Goal: Task Accomplishment & Management: Use online tool/utility

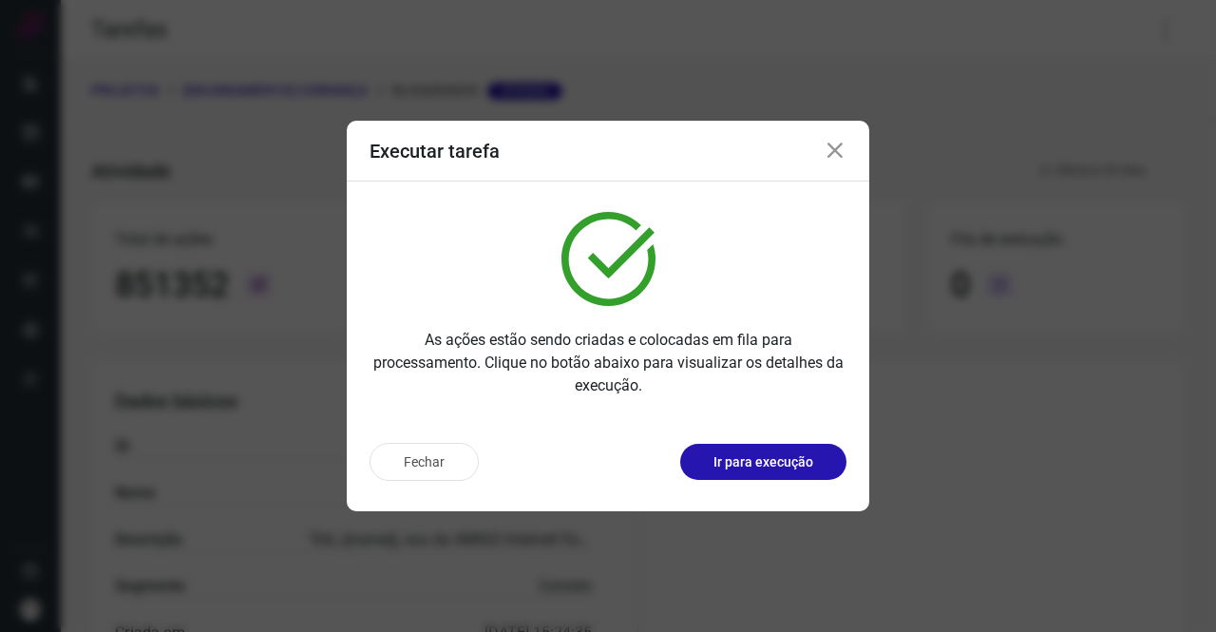
scroll to position [346, 0]
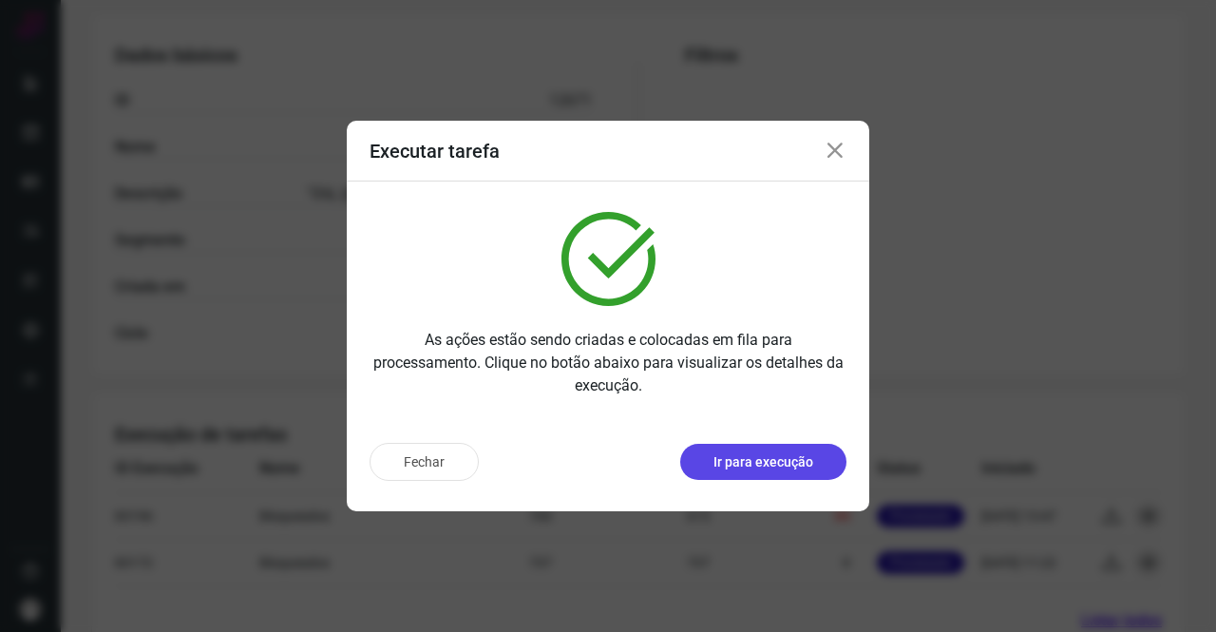
click at [810, 447] on button "Ir para execução" at bounding box center [763, 462] width 166 height 36
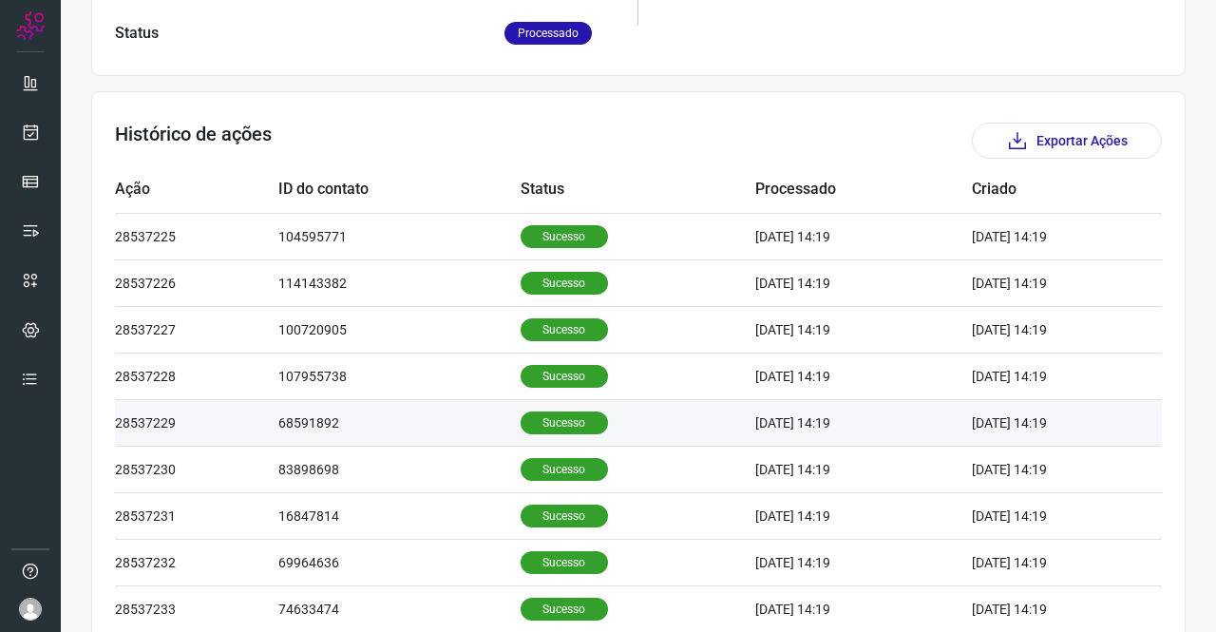
scroll to position [615, 0]
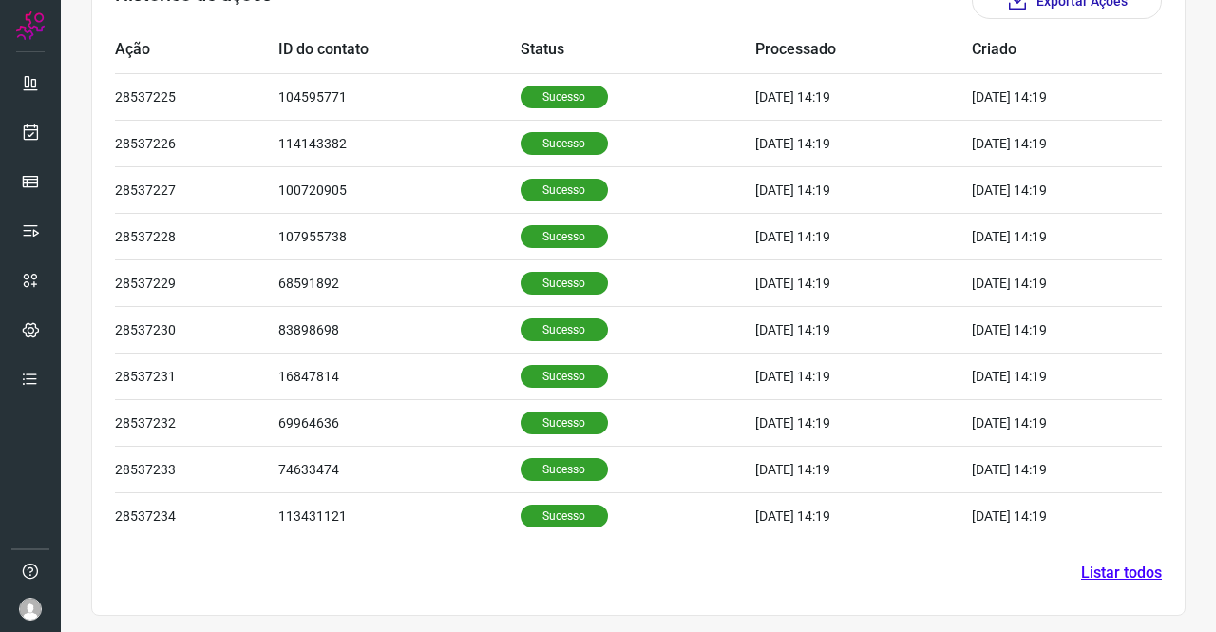
scroll to position [346, 0]
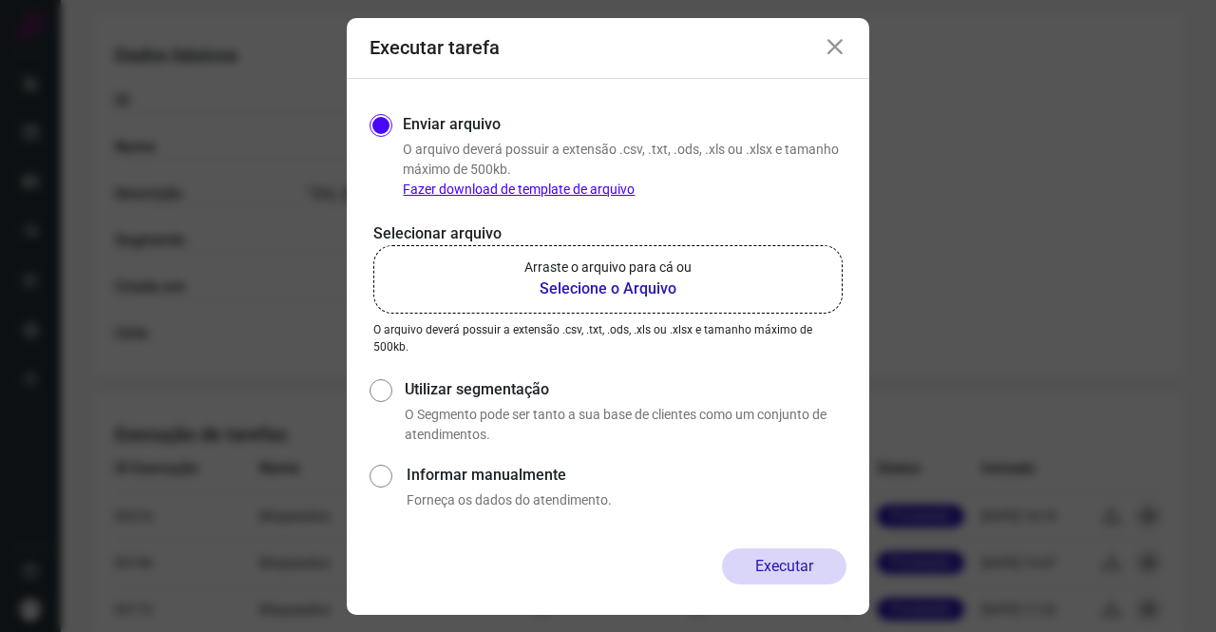
click at [821, 47] on div "Executar tarefa" at bounding box center [608, 48] width 523 height 61
click at [830, 50] on icon at bounding box center [835, 47] width 23 height 23
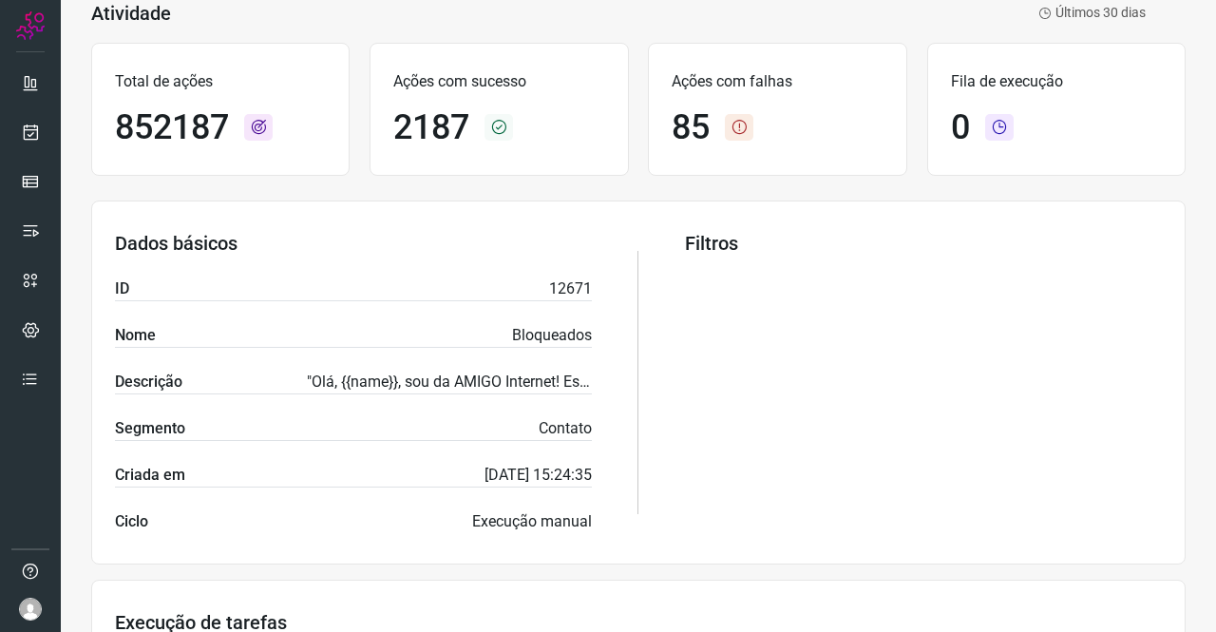
scroll to position [0, 0]
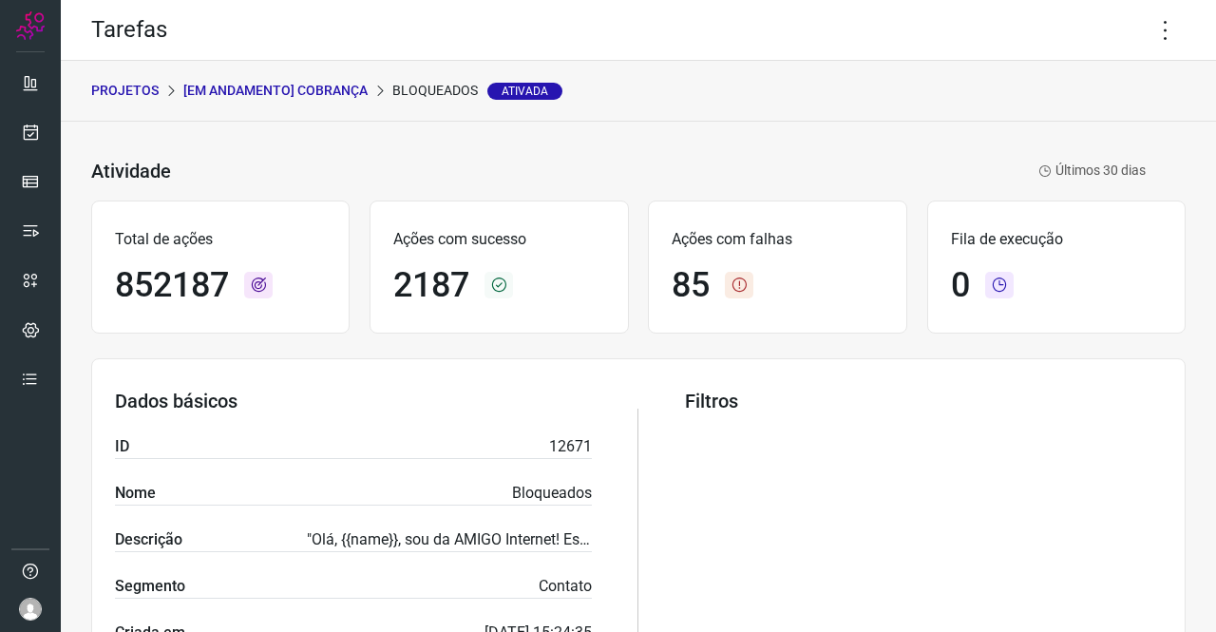
click at [275, 99] on p "[Em andamento] COBRANÇA" at bounding box center [275, 91] width 184 height 20
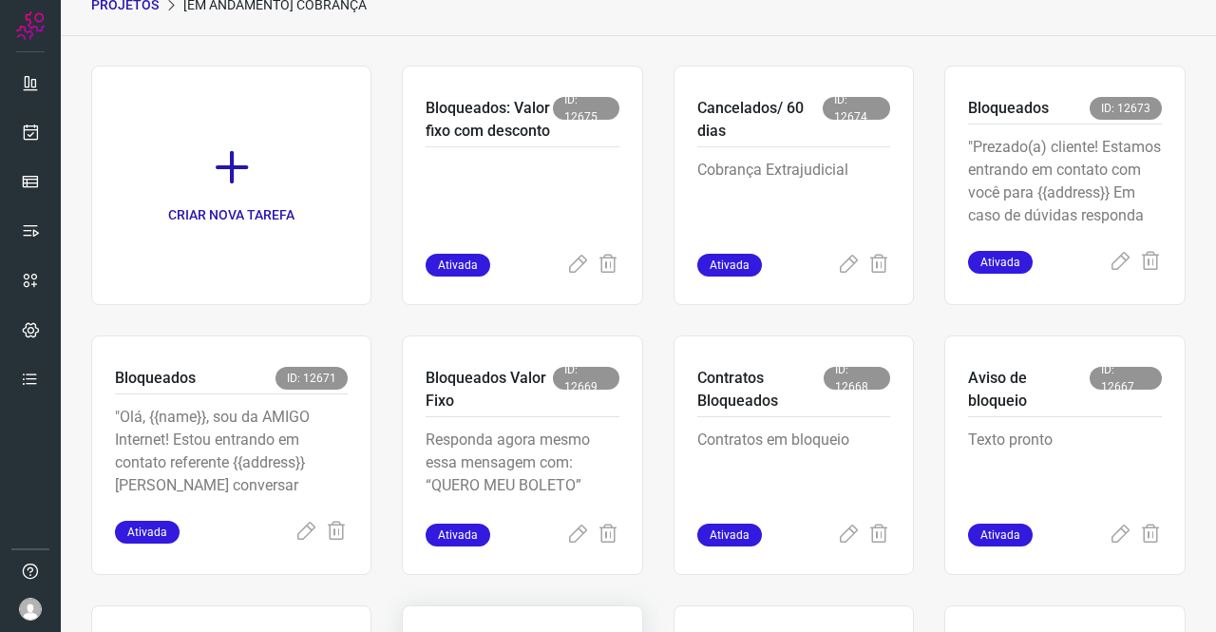
scroll to position [380, 0]
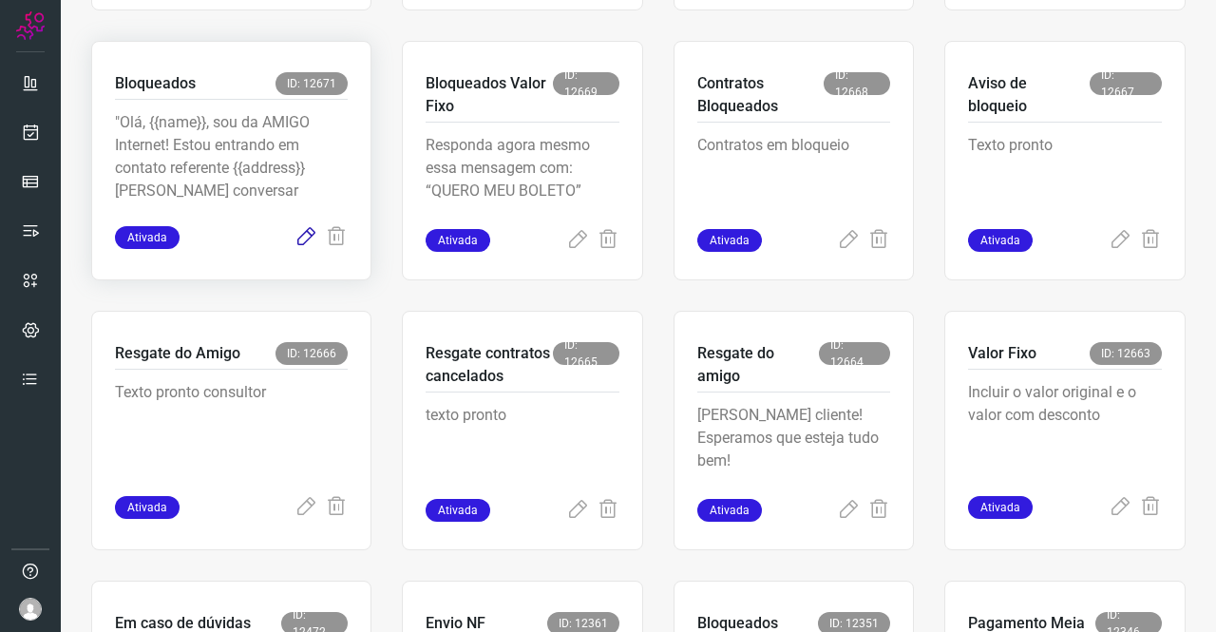
click at [302, 245] on icon at bounding box center [306, 237] width 23 height 23
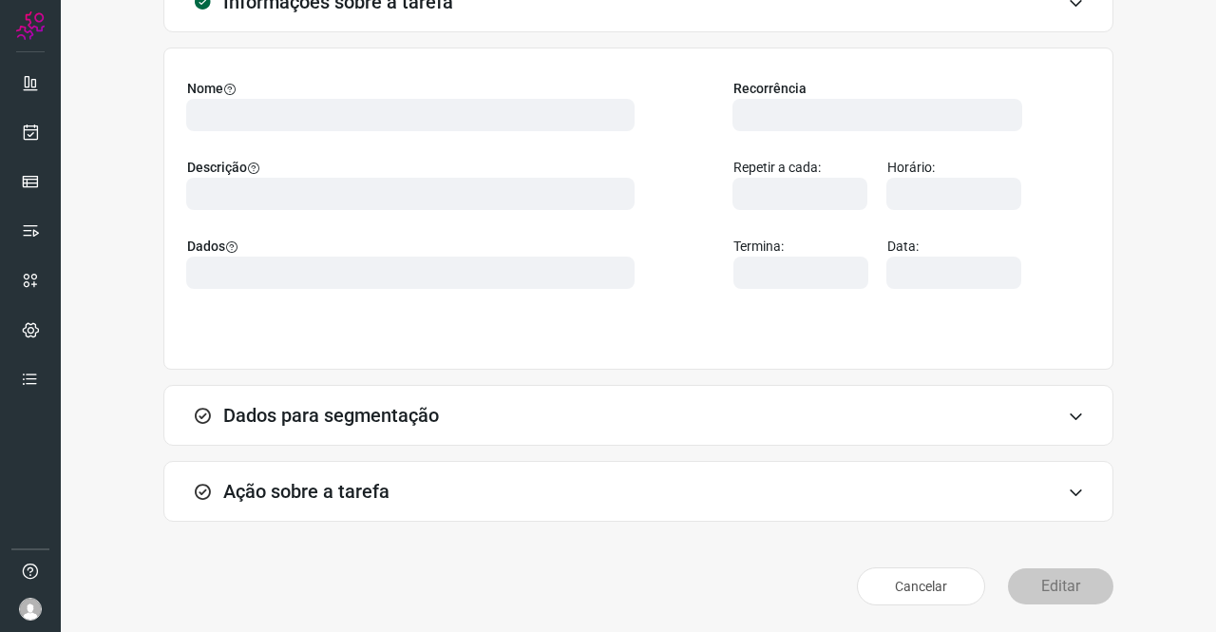
scroll to position [109, 0]
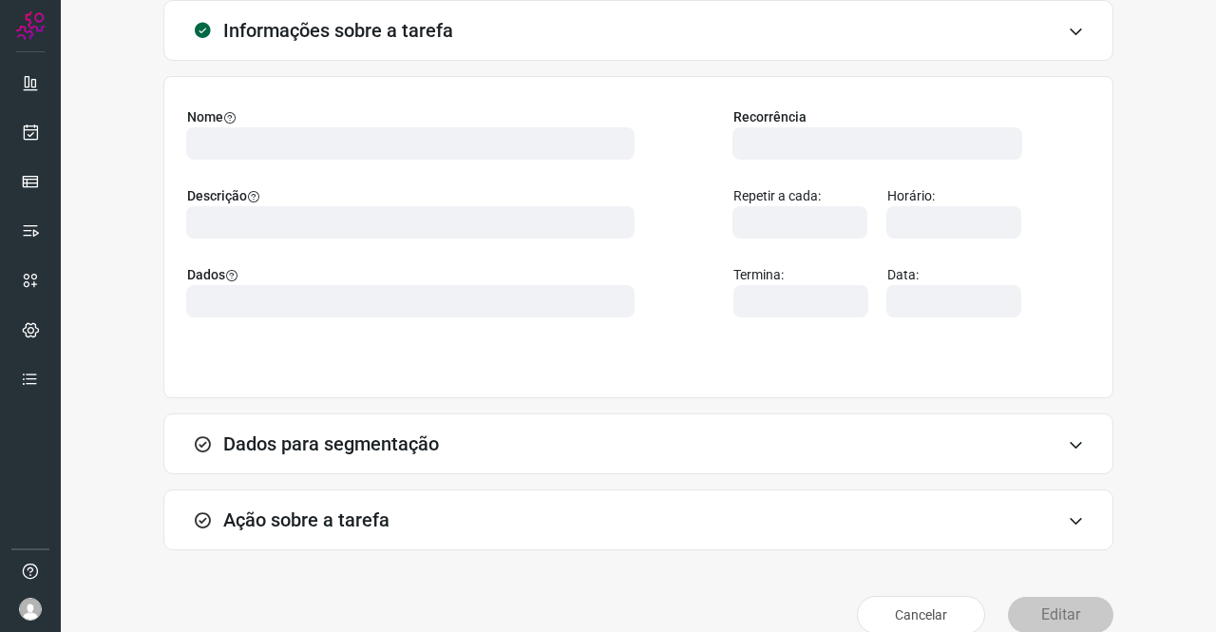
type input "524641"
type input "357763"
type input "ce0450f2-f722-4c34-a038-47adef28190d"
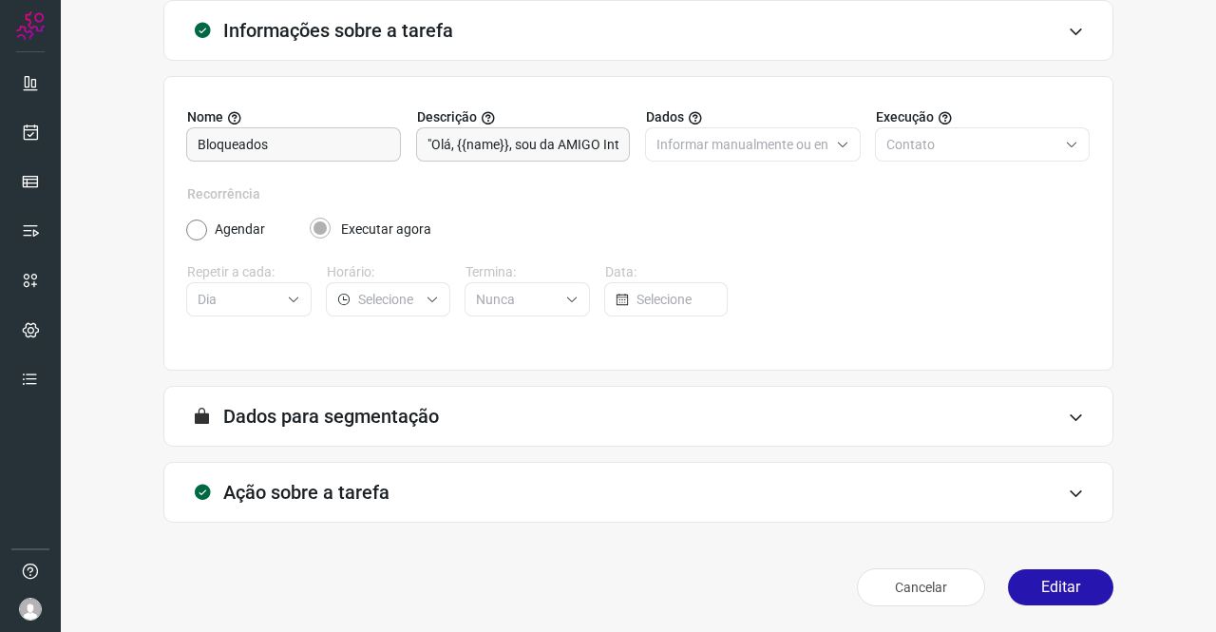
click at [386, 487] on h3 "Ação sobre a tarefa" at bounding box center [306, 492] width 166 height 23
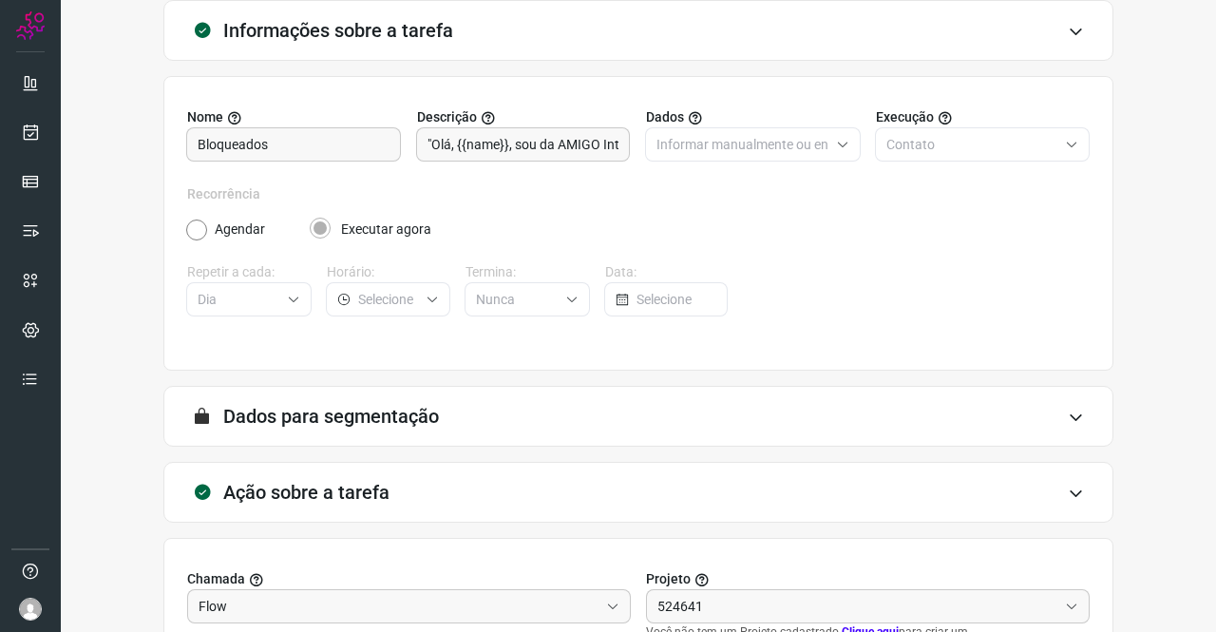
scroll to position [394, 0]
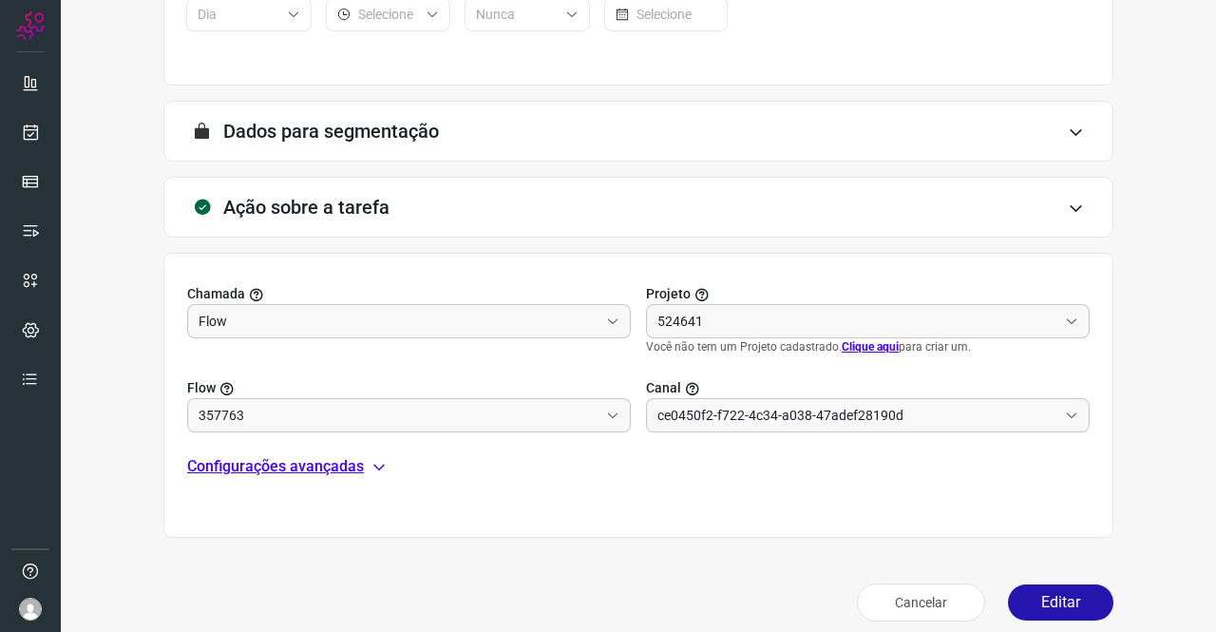
click at [306, 472] on p "Configurações avançadas" at bounding box center [275, 466] width 177 height 23
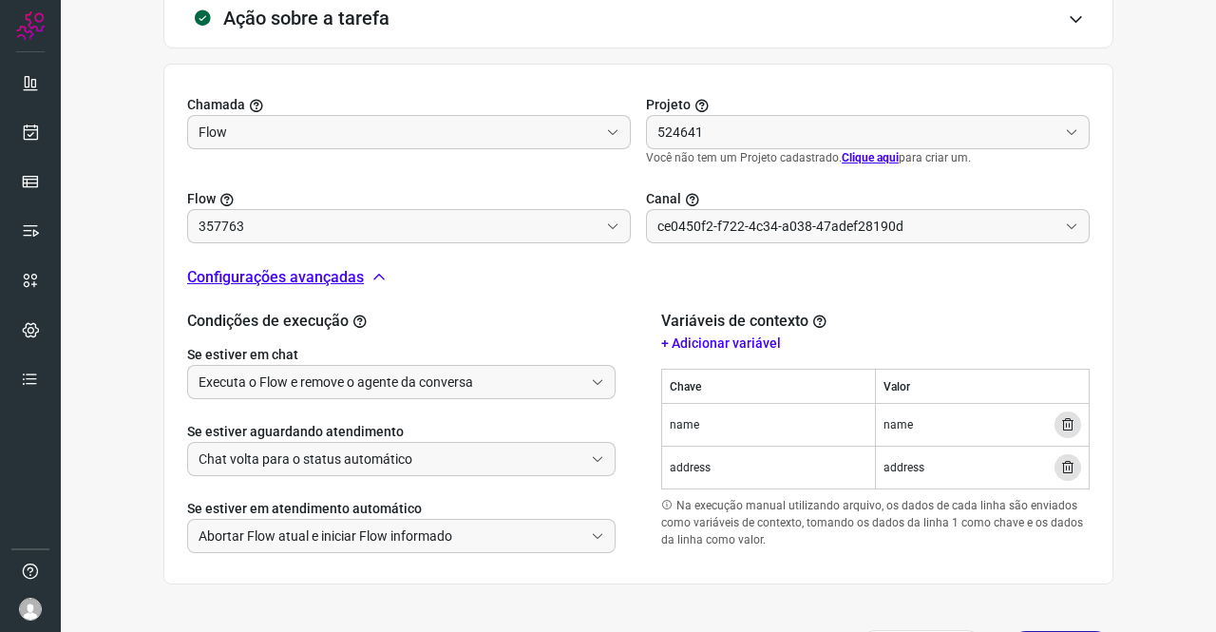
type input "DIM COBRANÇA GENERICA - INICIAR CONTATO"
type input "Amigo 0800"
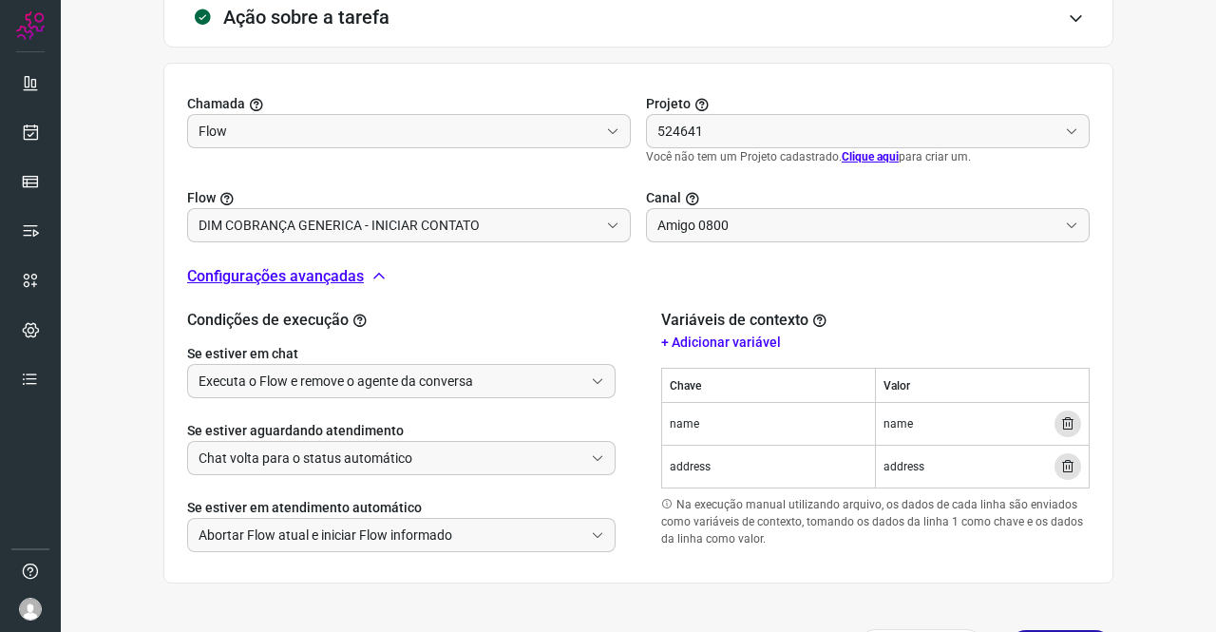
type input "API para o envio de mensagem ativa (em massa)"
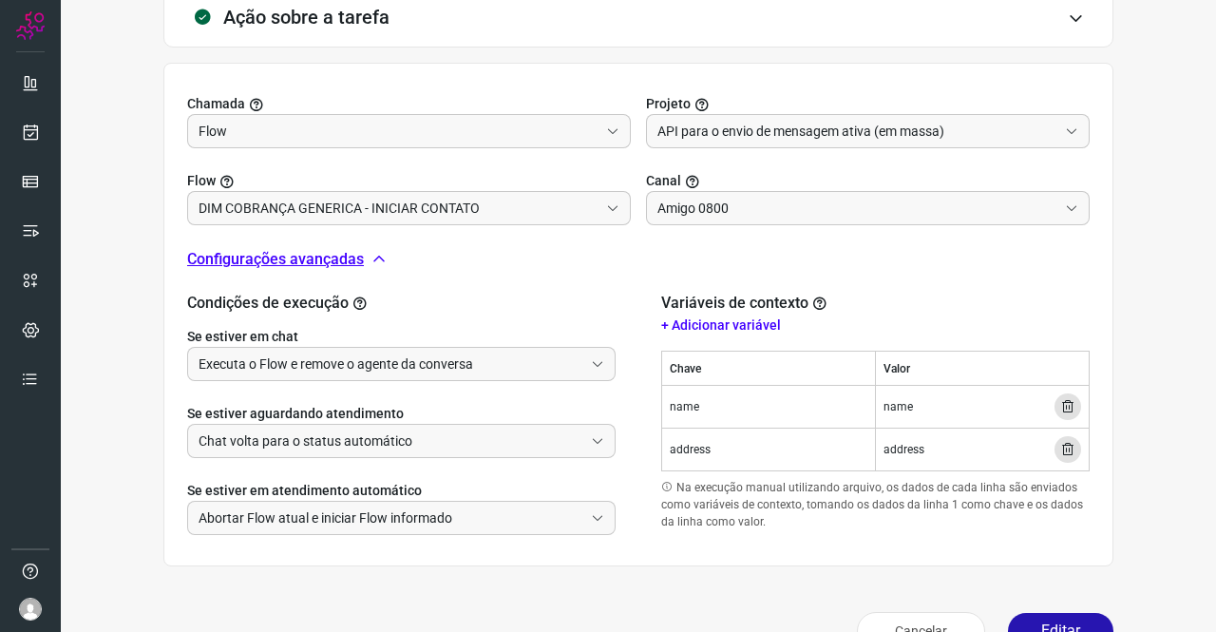
click at [351, 387] on div "Se estiver aguardando atendimento Chat volta para o status automático" at bounding box center [401, 419] width 429 height 77
click at [345, 375] on input "Executa o Flow e remove o agente da conversa" at bounding box center [391, 364] width 385 height 32
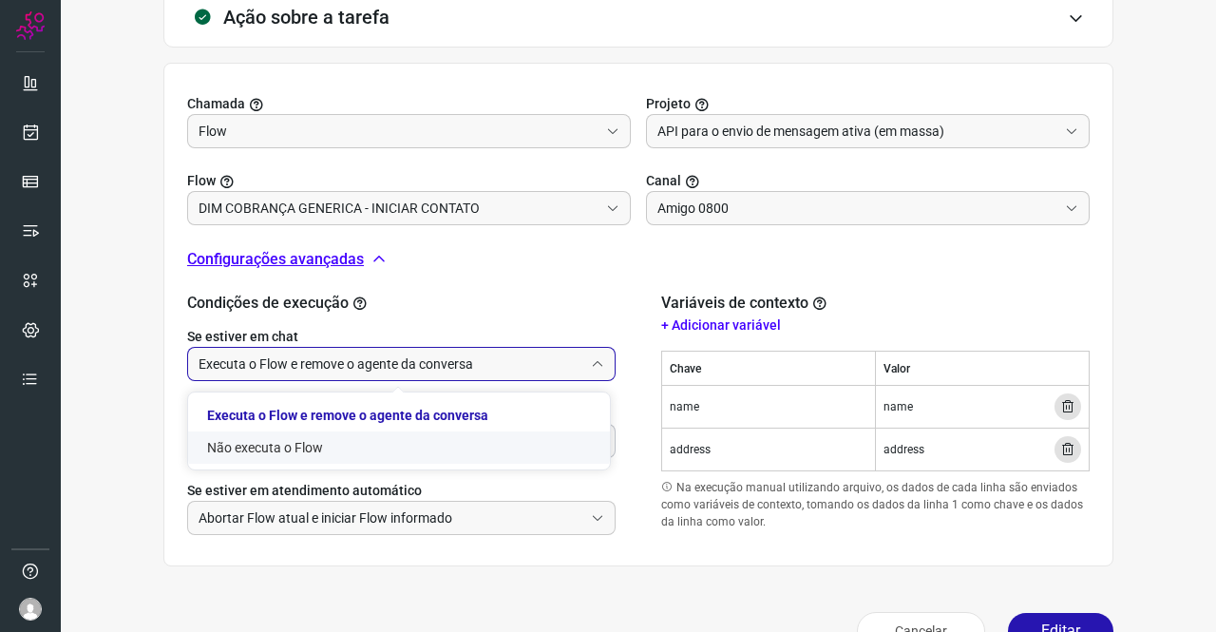
click at [317, 446] on li "Não executa o Flow" at bounding box center [399, 447] width 422 height 32
type input "Não executa o Flow"
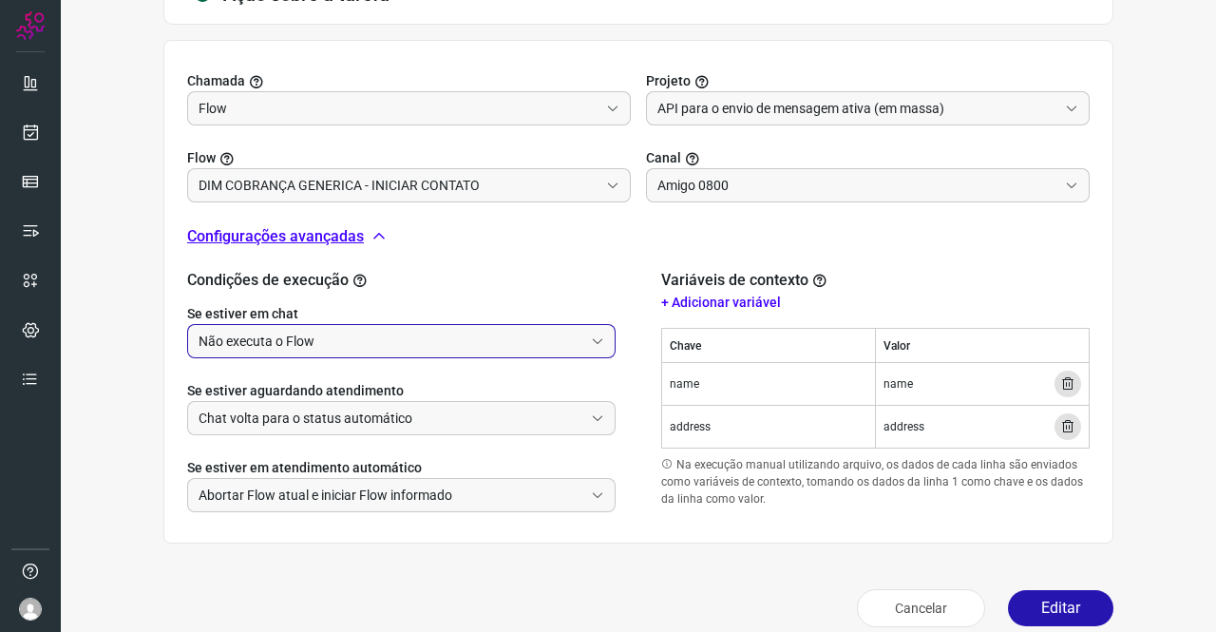
scroll to position [627, 0]
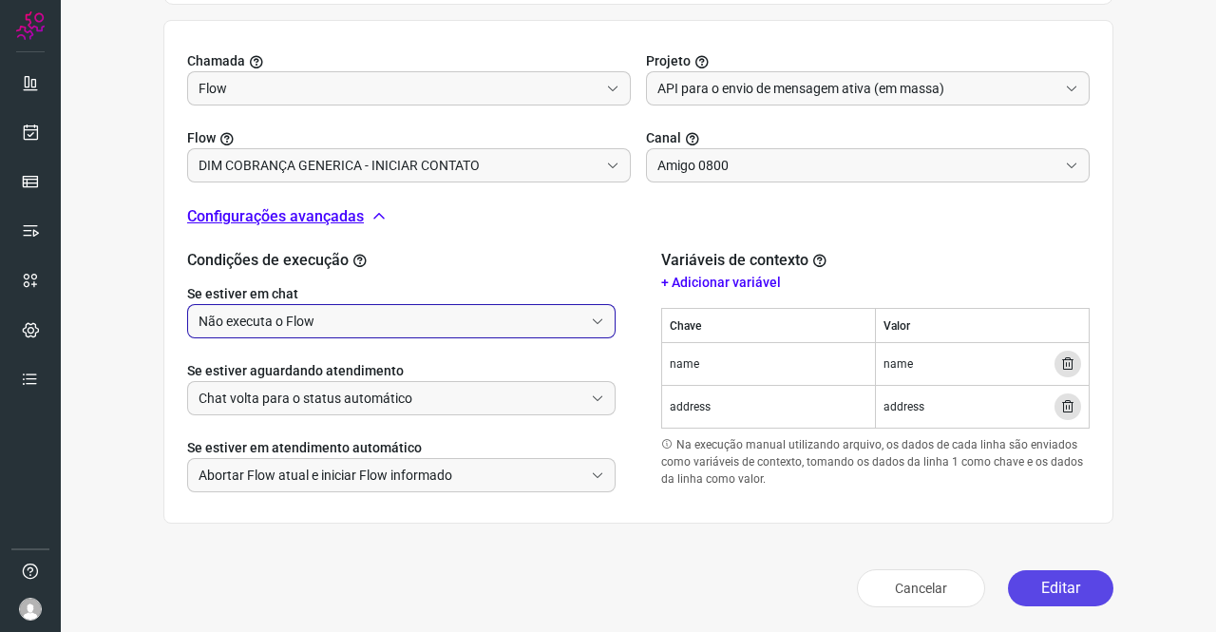
click at [1022, 581] on button "Editar" at bounding box center [1060, 588] width 105 height 36
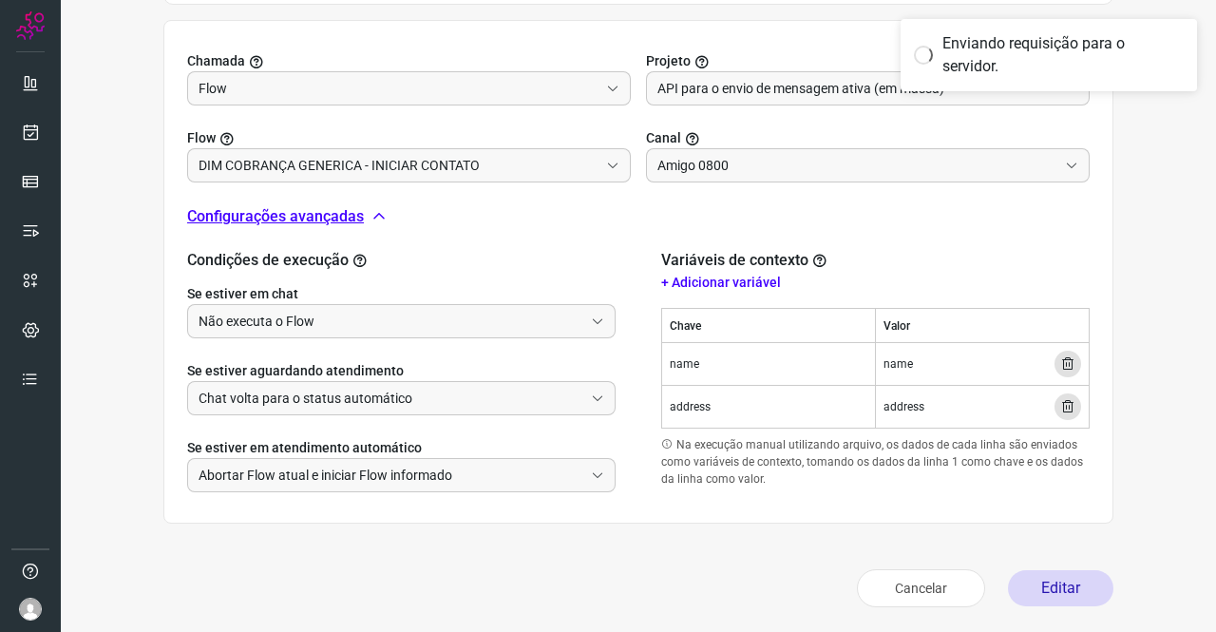
scroll to position [346, 0]
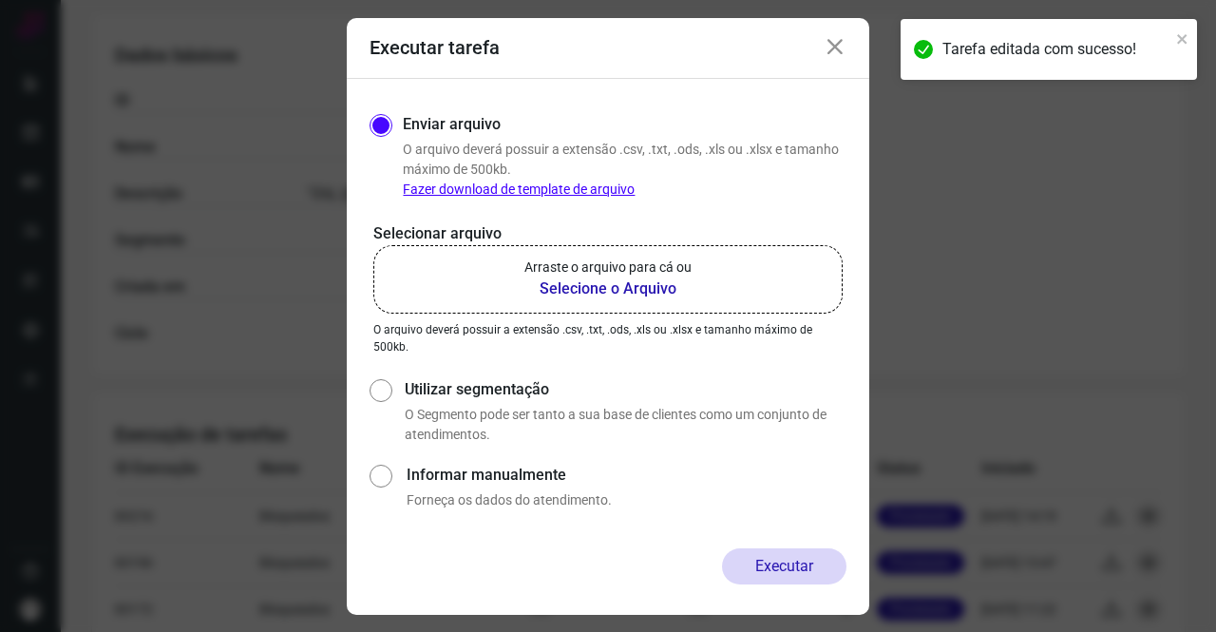
click at [599, 278] on b "Selecione o Arquivo" at bounding box center [608, 289] width 167 height 23
click at [0, 0] on input "Arraste o arquivo para cá ou Selecione o Arquivo" at bounding box center [0, 0] width 0 height 0
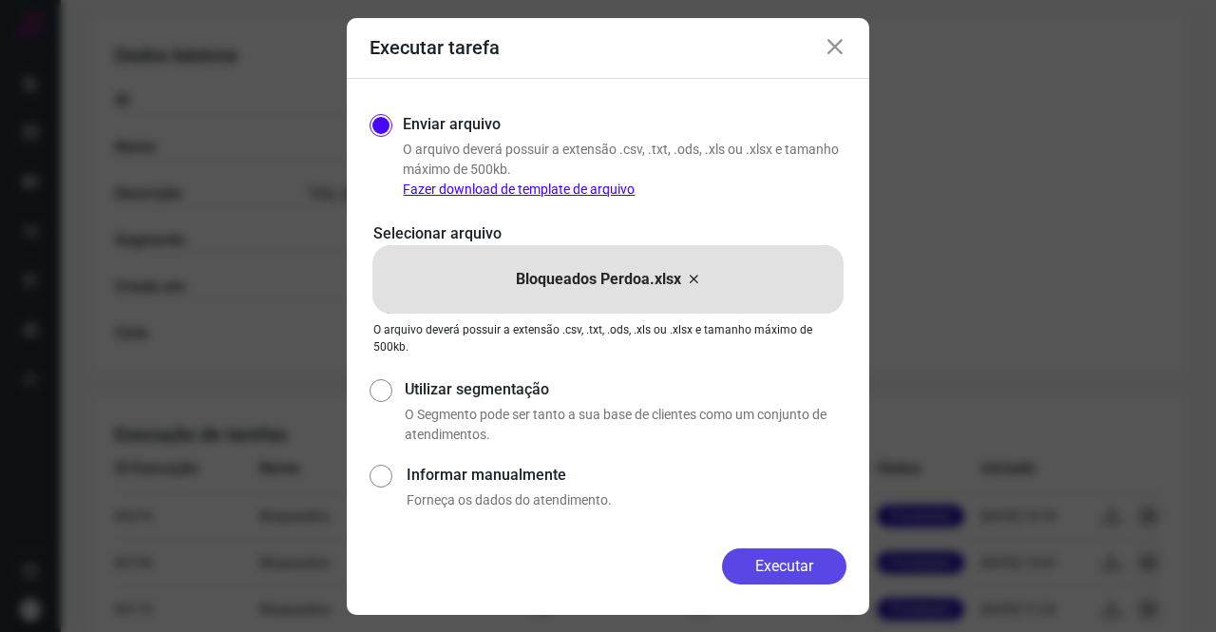
click at [783, 564] on button "Executar" at bounding box center [784, 566] width 124 height 36
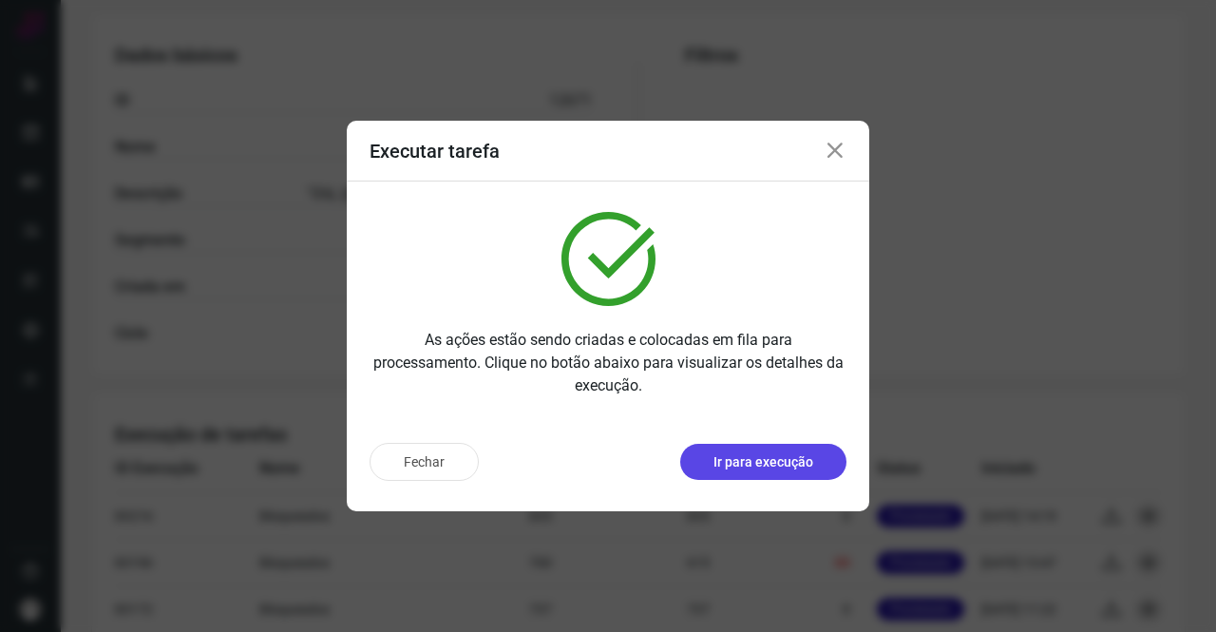
click at [768, 457] on p "Ir para execução" at bounding box center [764, 462] width 100 height 20
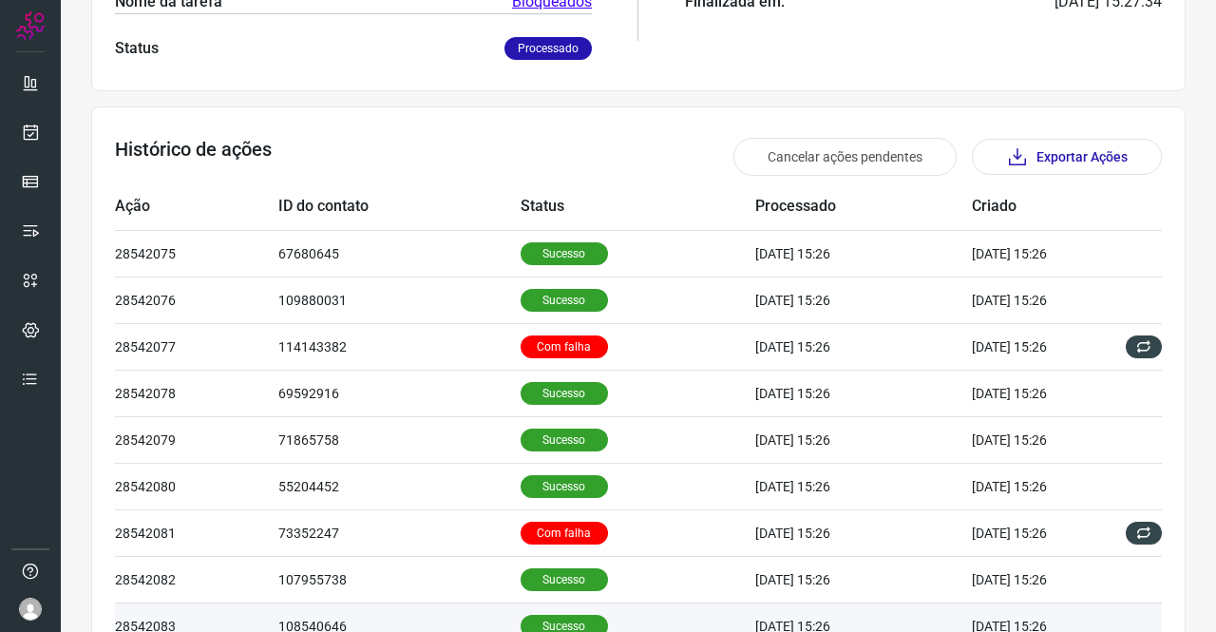
scroll to position [475, 0]
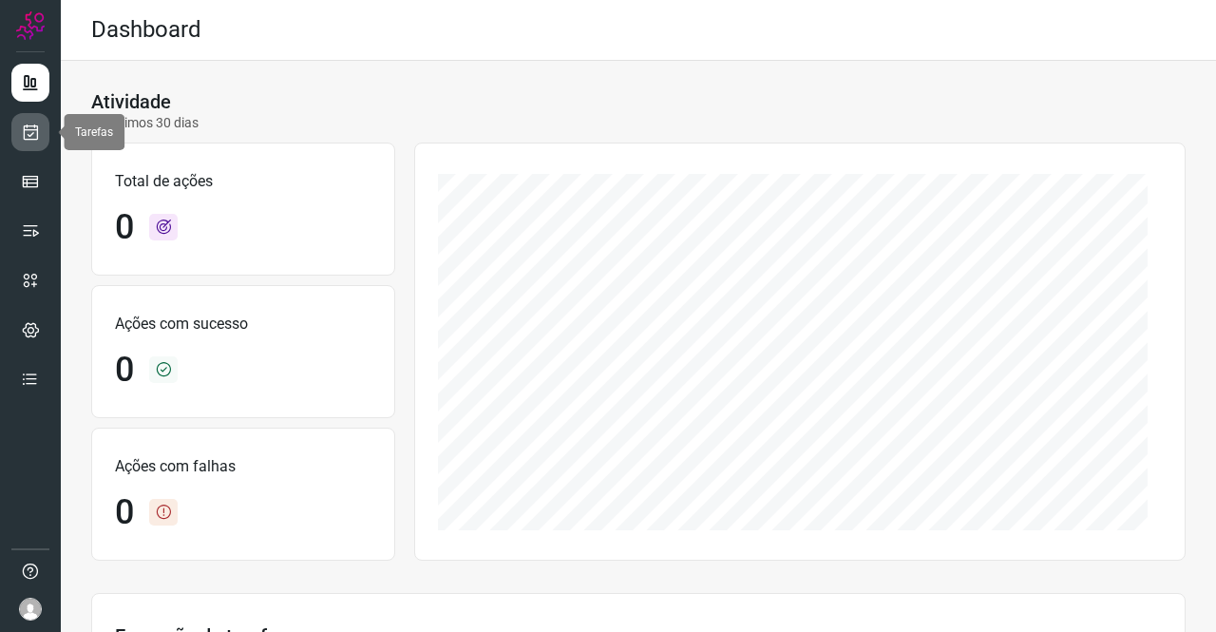
click at [34, 140] on icon at bounding box center [31, 132] width 20 height 19
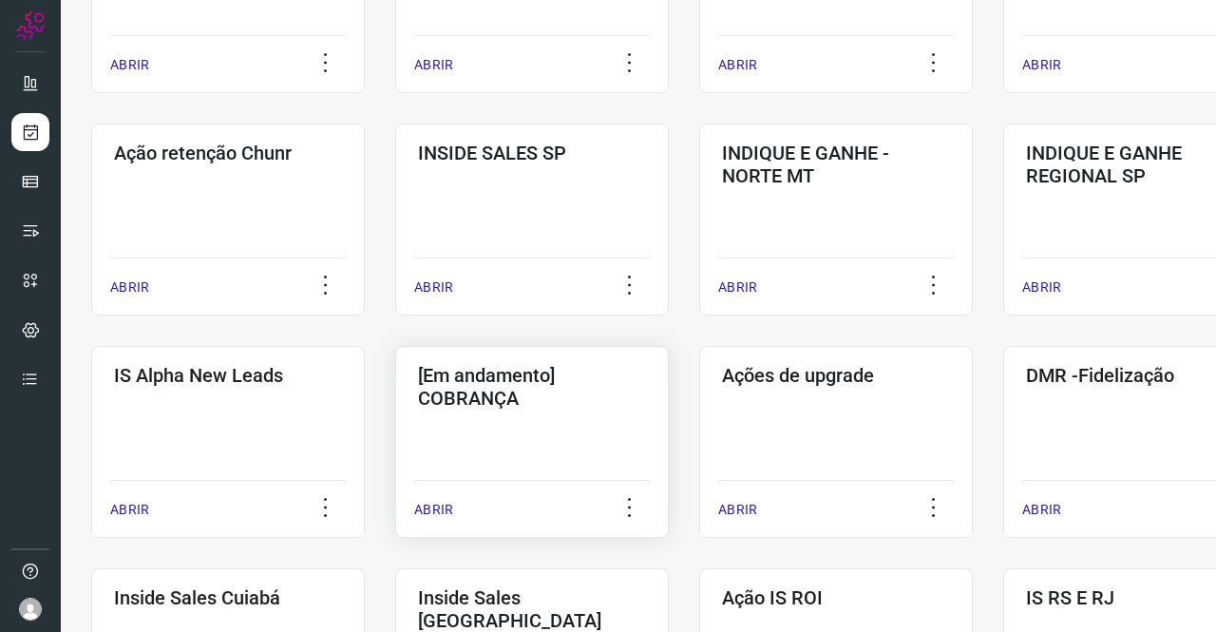
scroll to position [475, 0]
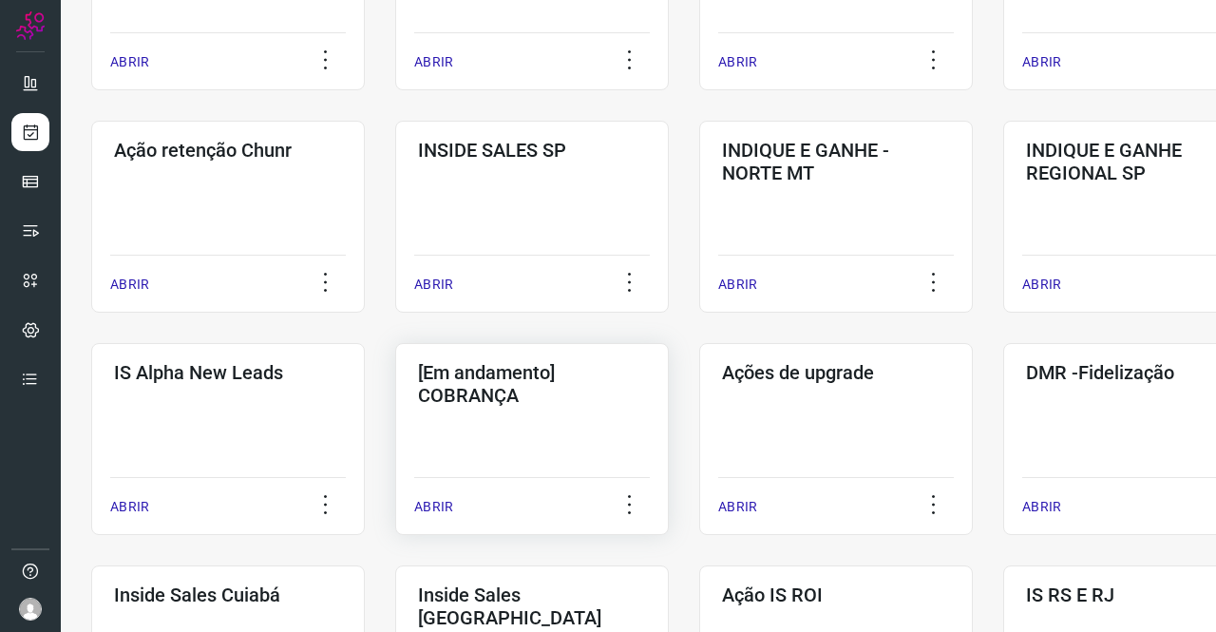
click at [578, 398] on h3 "[Em andamento] COBRANÇA" at bounding box center [532, 384] width 228 height 46
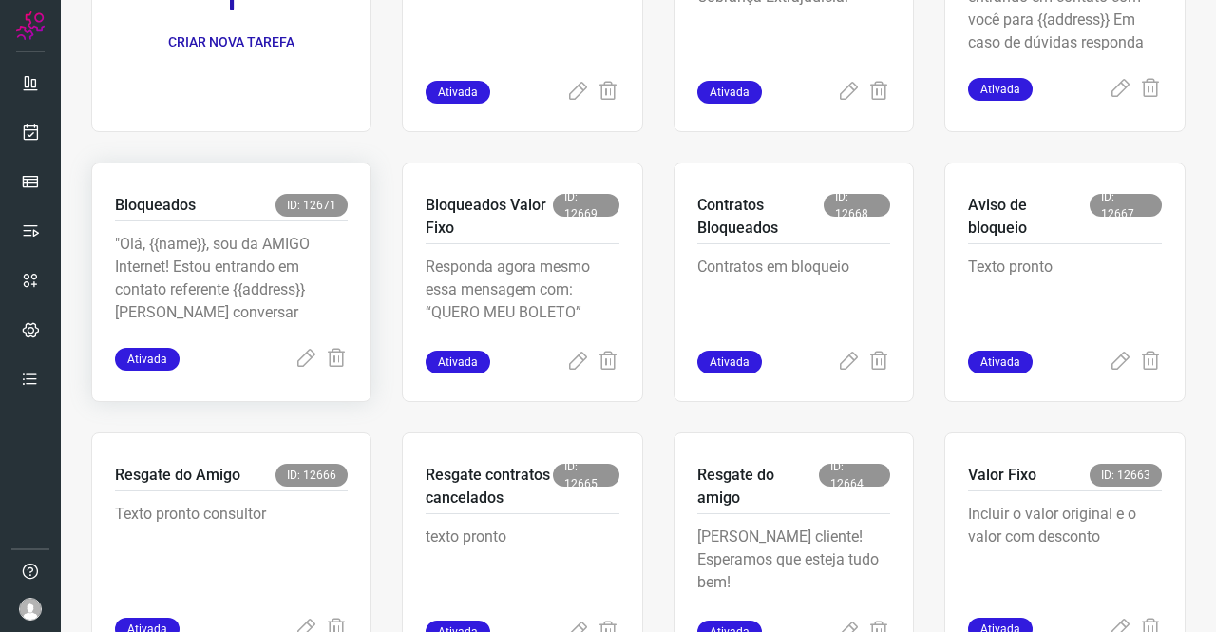
scroll to position [266, 0]
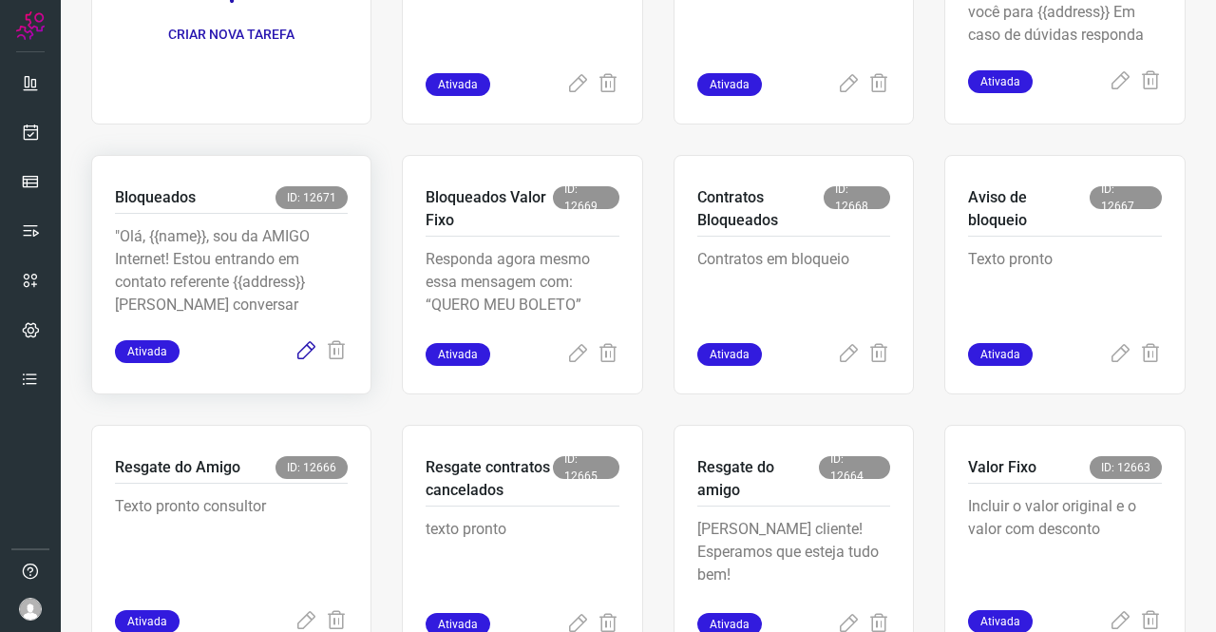
click at [298, 358] on icon at bounding box center [306, 351] width 23 height 23
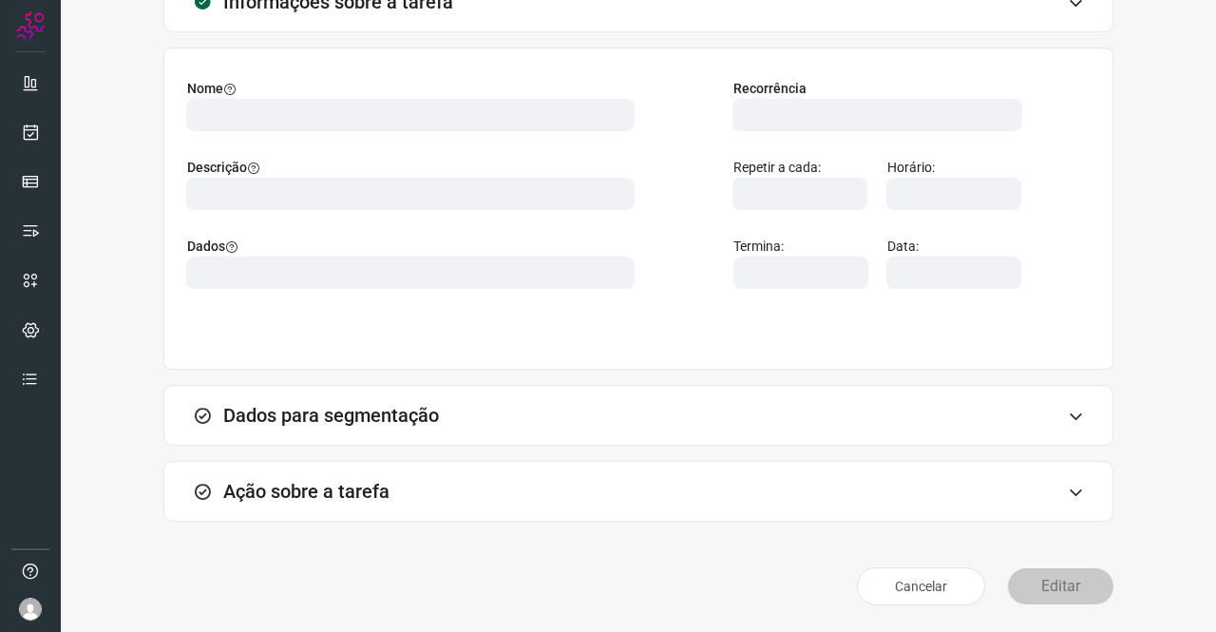
scroll to position [109, 0]
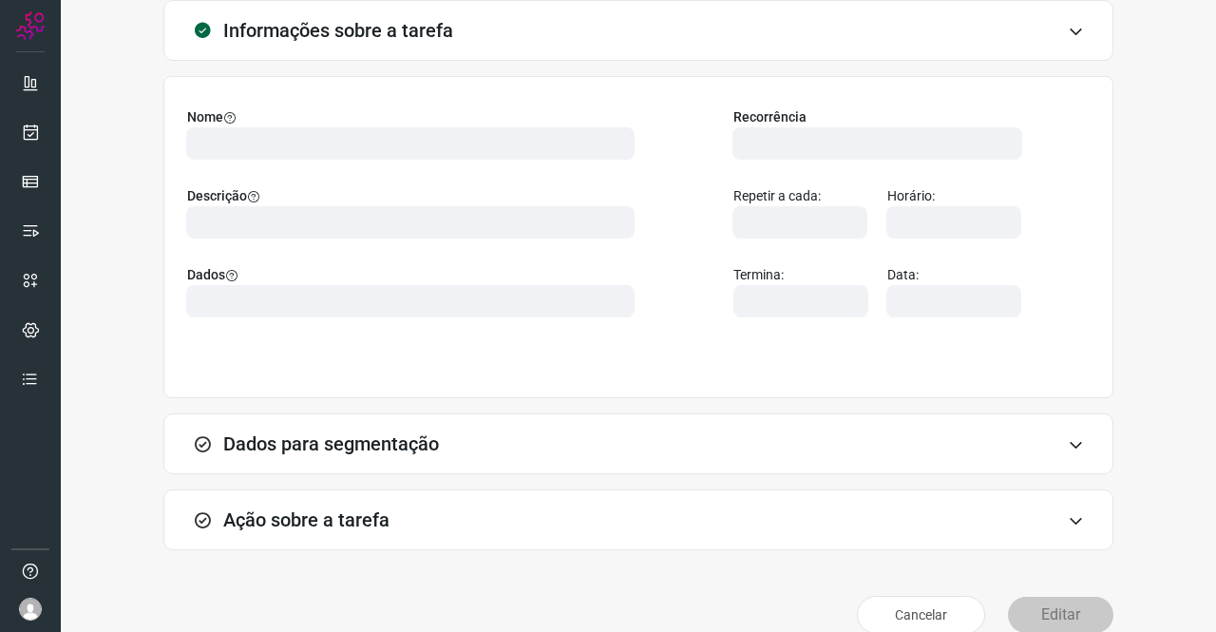
type input "524641"
type input "357763"
type input "ce0450f2-f722-4c34-a038-47adef28190d"
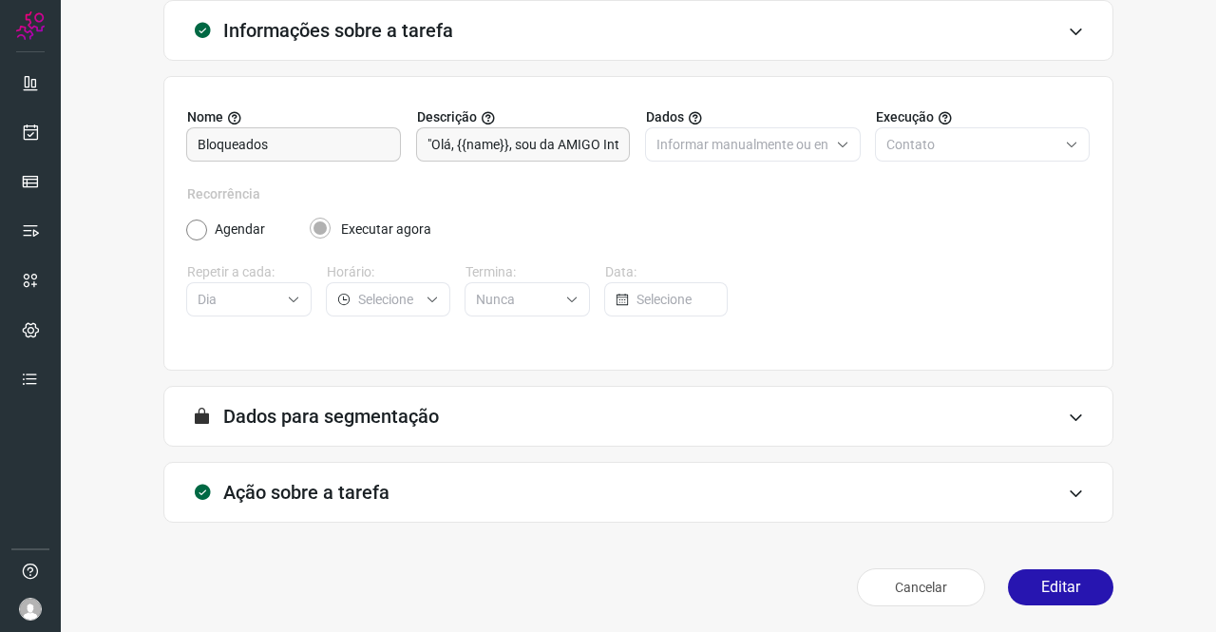
click at [374, 481] on h3 "Ação sobre a tarefa" at bounding box center [306, 492] width 166 height 23
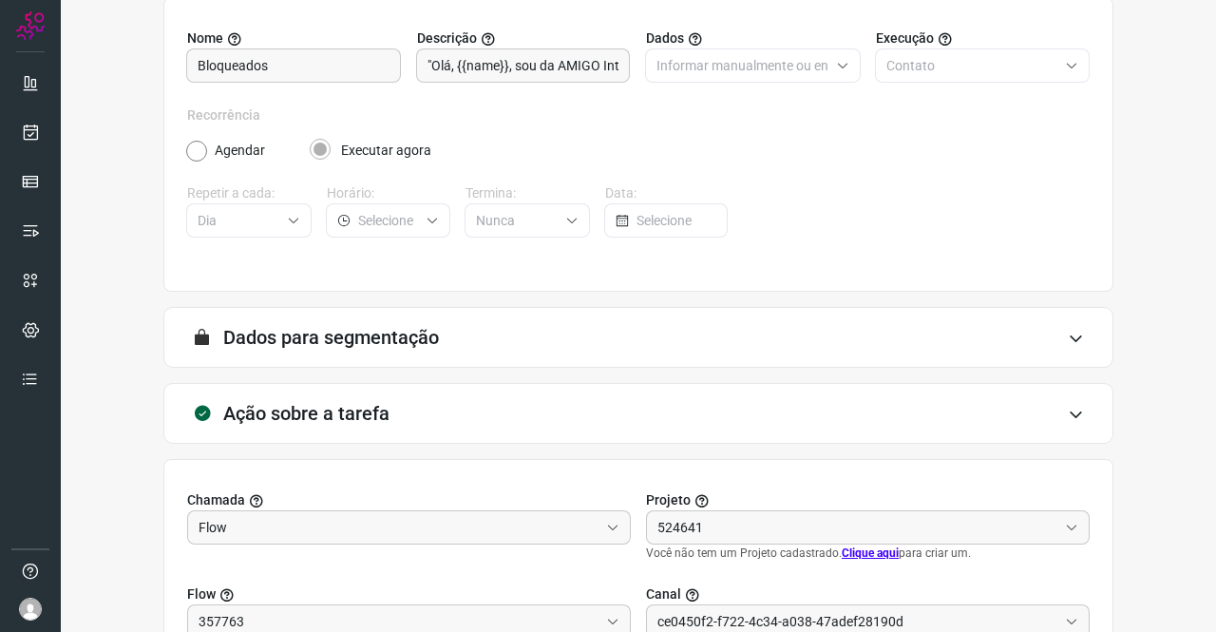
scroll to position [394, 0]
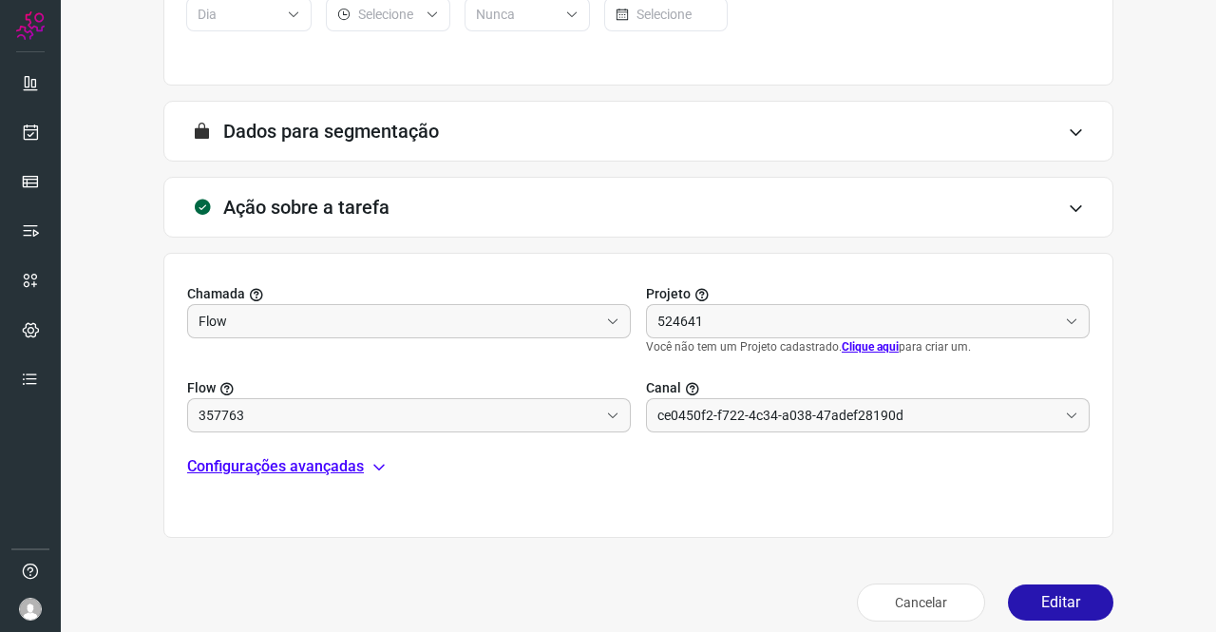
click at [304, 463] on p "Configurações avançadas" at bounding box center [275, 466] width 177 height 23
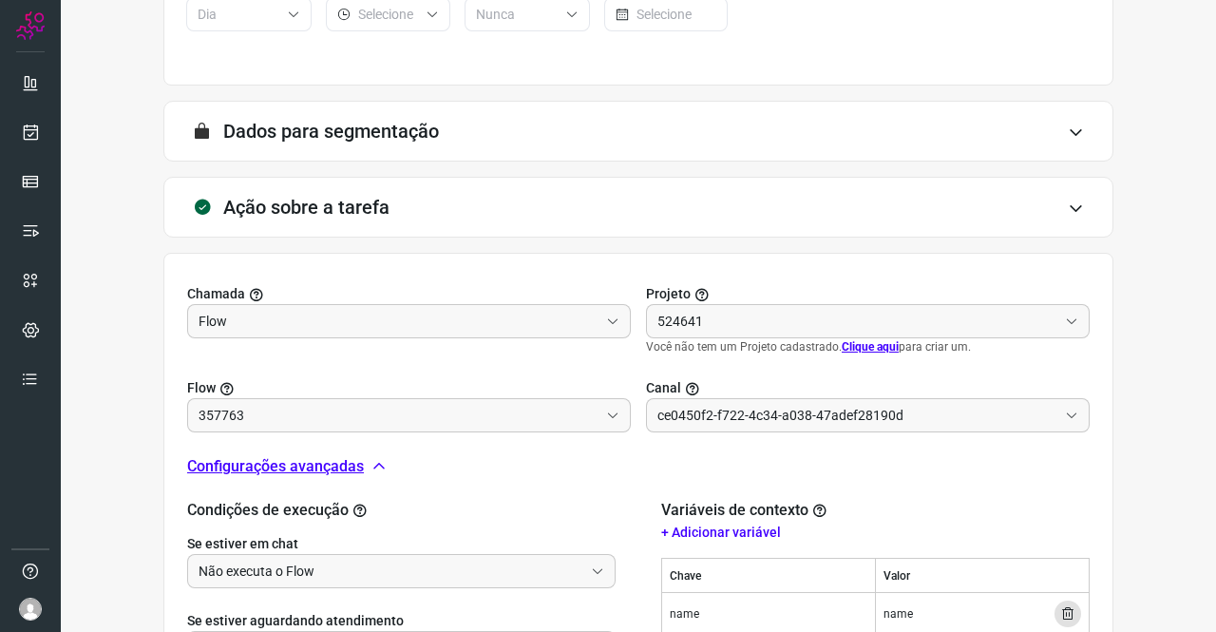
type input "API para o envio de mensagem ativa (em massa)"
type input "DIM COBRANÇA GENERICA - INICIAR CONTATO"
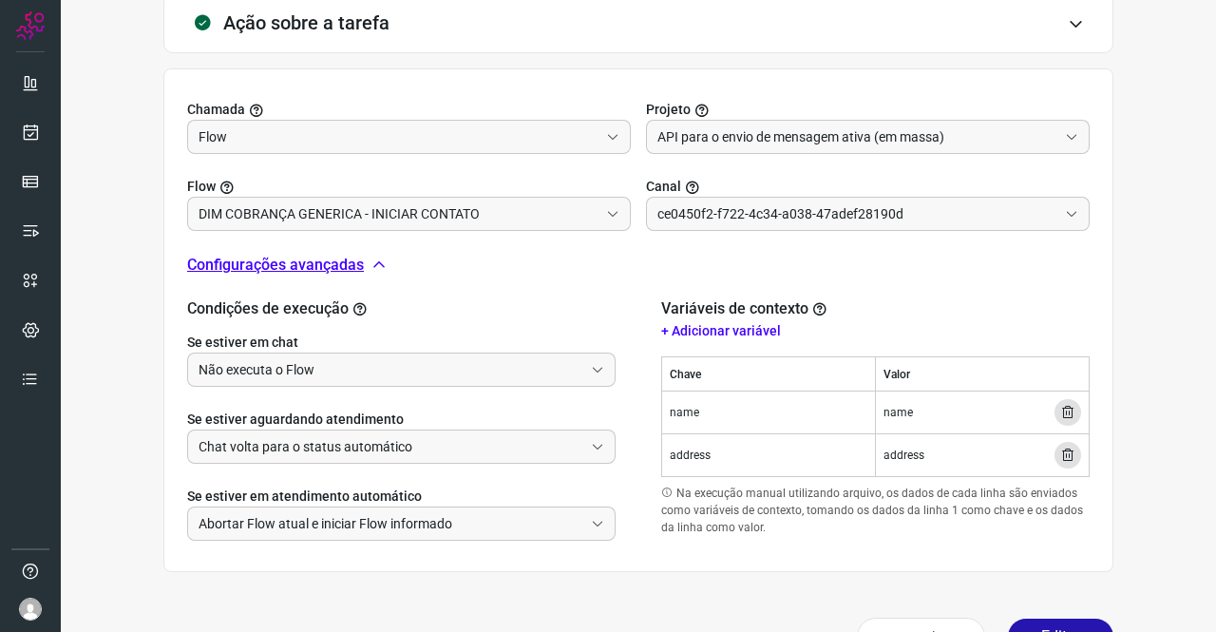
scroll to position [584, 0]
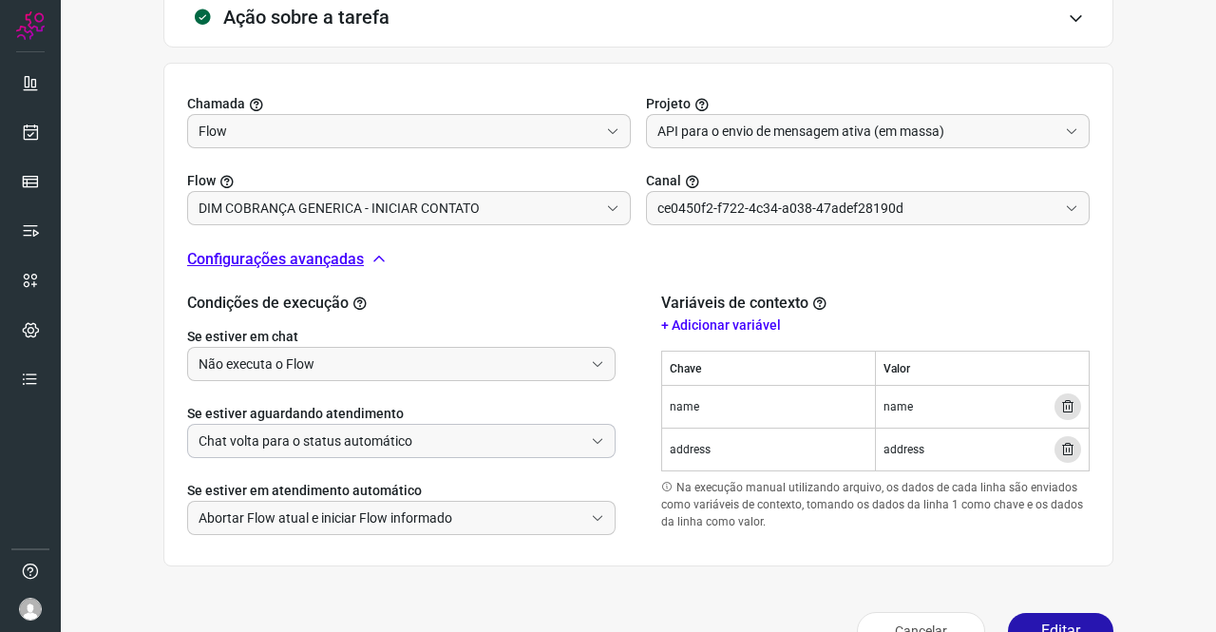
type input "Amigo 0800"
click at [297, 354] on input "Não executa o Flow" at bounding box center [391, 364] width 385 height 32
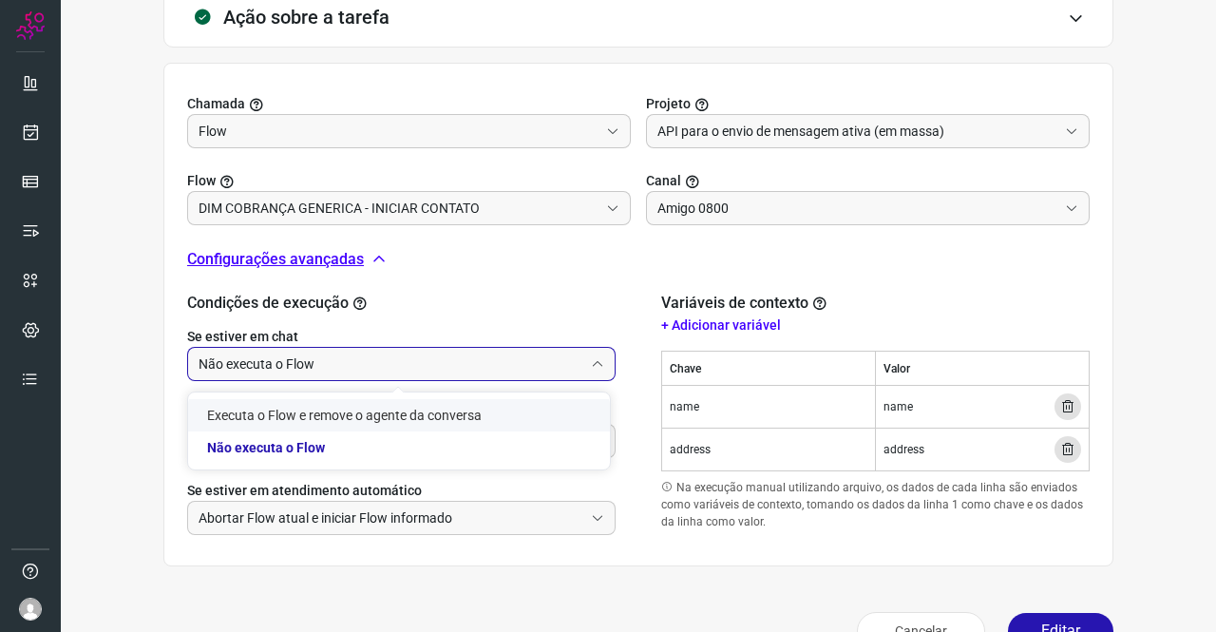
click at [293, 423] on li "Executa o Flow e remove o agente da conversa" at bounding box center [399, 415] width 422 height 32
type input "Executa o Flow e remove o agente da conversa"
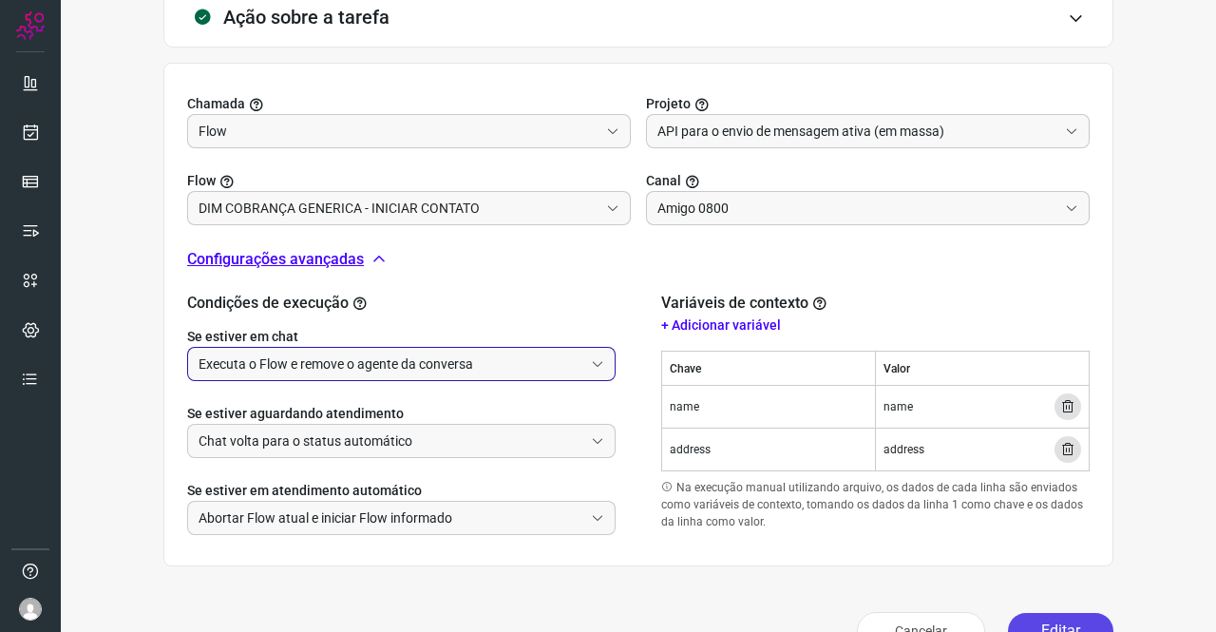
click at [1019, 619] on button "Editar" at bounding box center [1060, 631] width 105 height 36
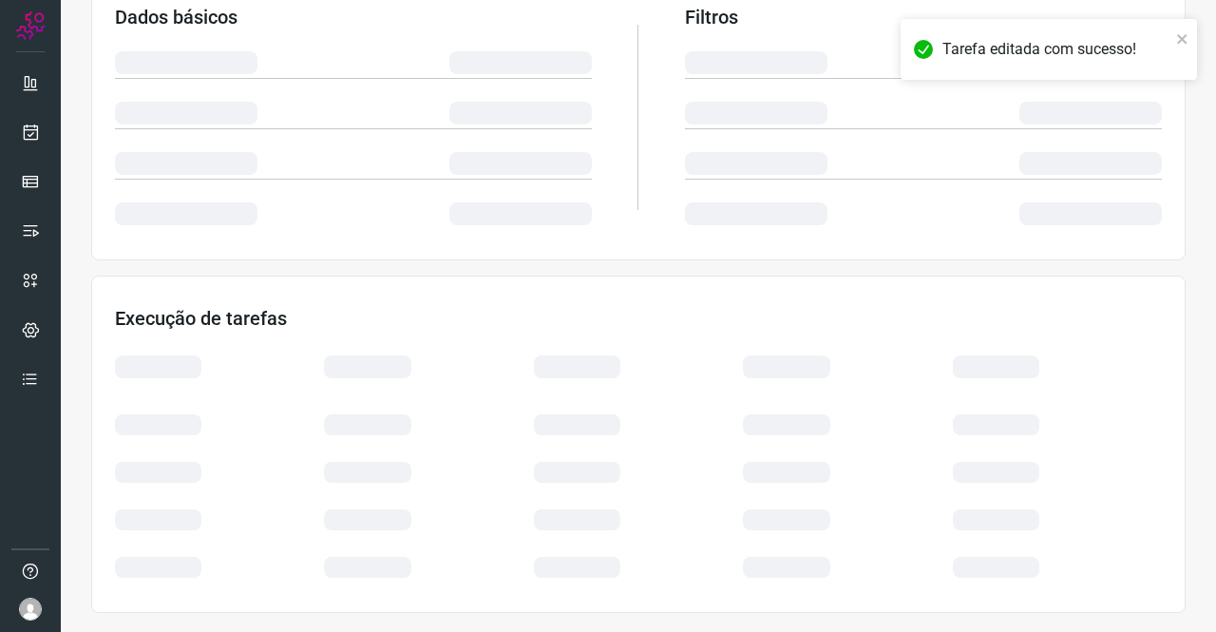
scroll to position [346, 0]
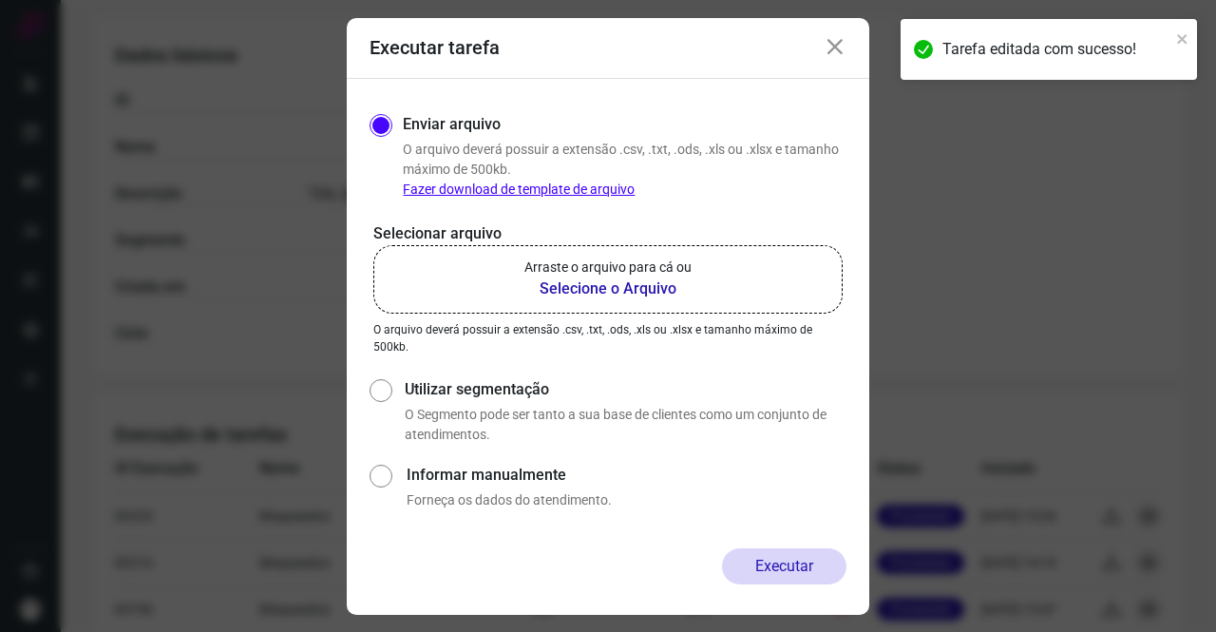
click at [676, 280] on b "Selecione o Arquivo" at bounding box center [608, 289] width 167 height 23
click at [0, 0] on input "Arraste o arquivo para cá ou Selecione o Arquivo" at bounding box center [0, 0] width 0 height 0
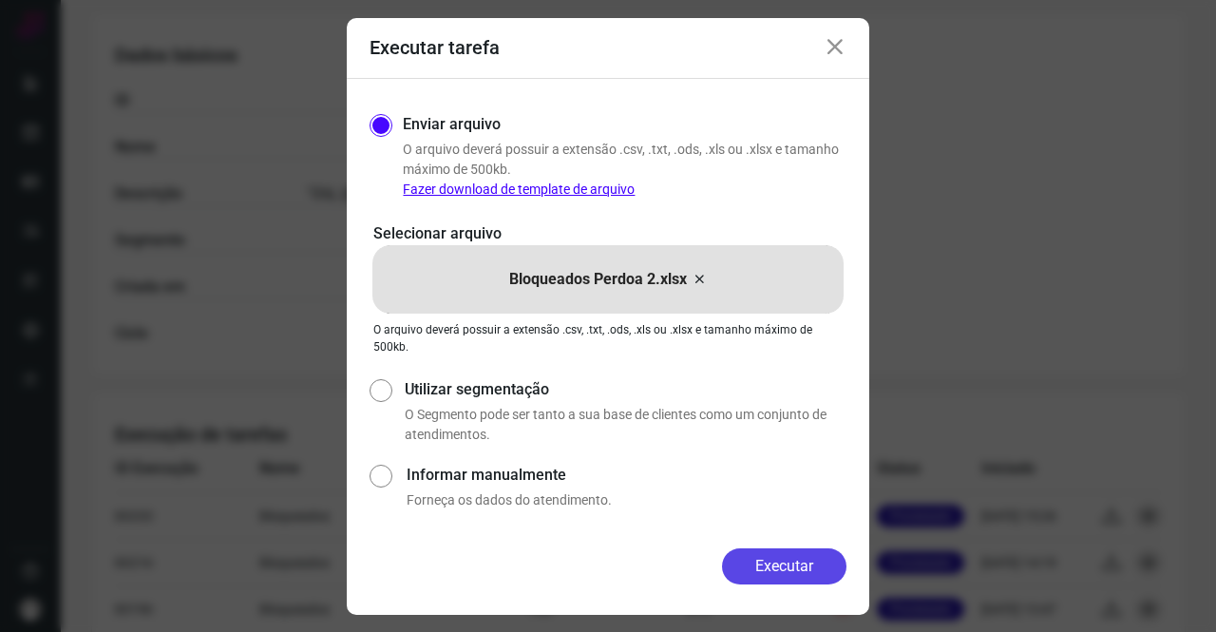
click at [789, 558] on button "Executar" at bounding box center [784, 566] width 124 height 36
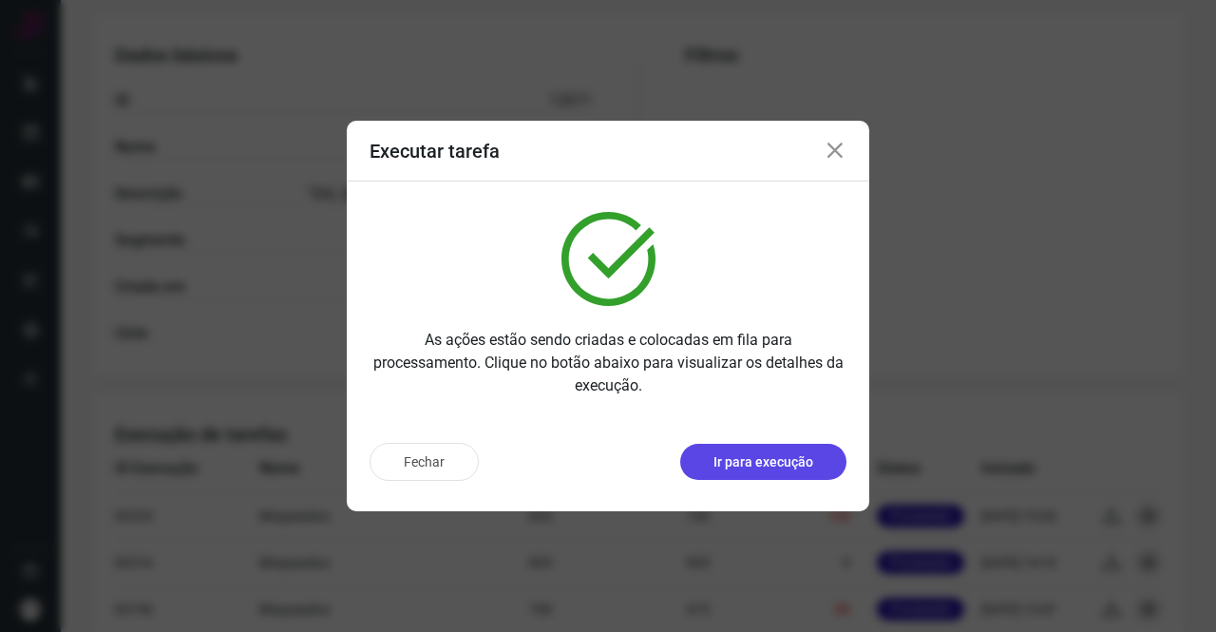
click at [801, 469] on p "Ir para execução" at bounding box center [764, 462] width 100 height 20
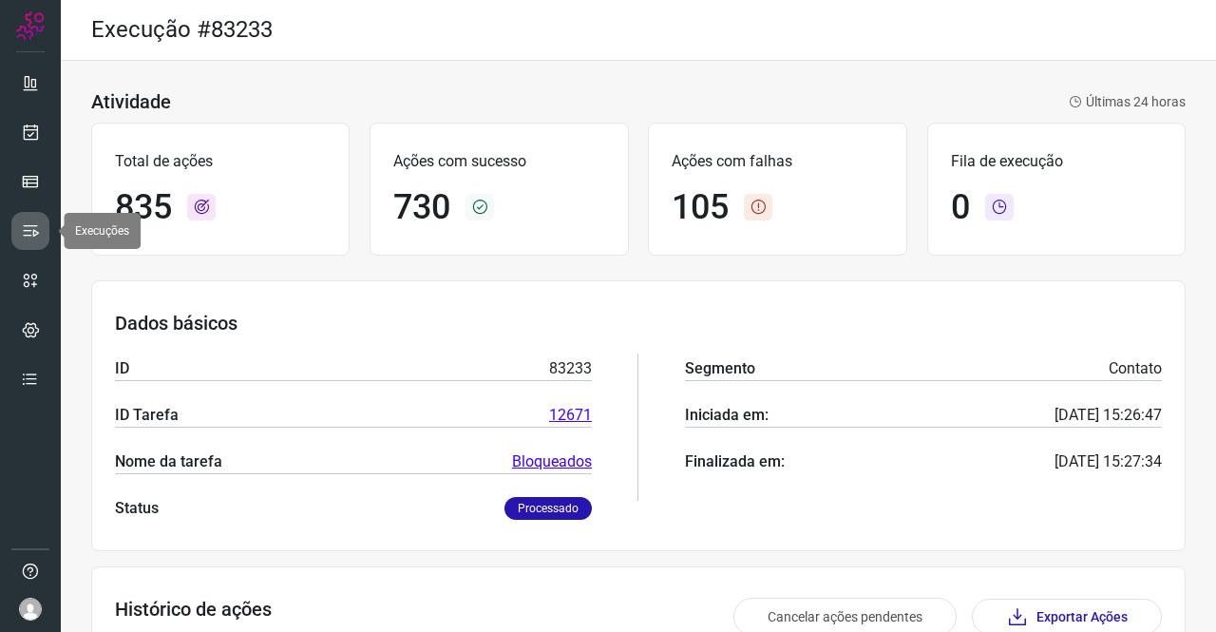
click at [21, 230] on icon at bounding box center [30, 230] width 19 height 19
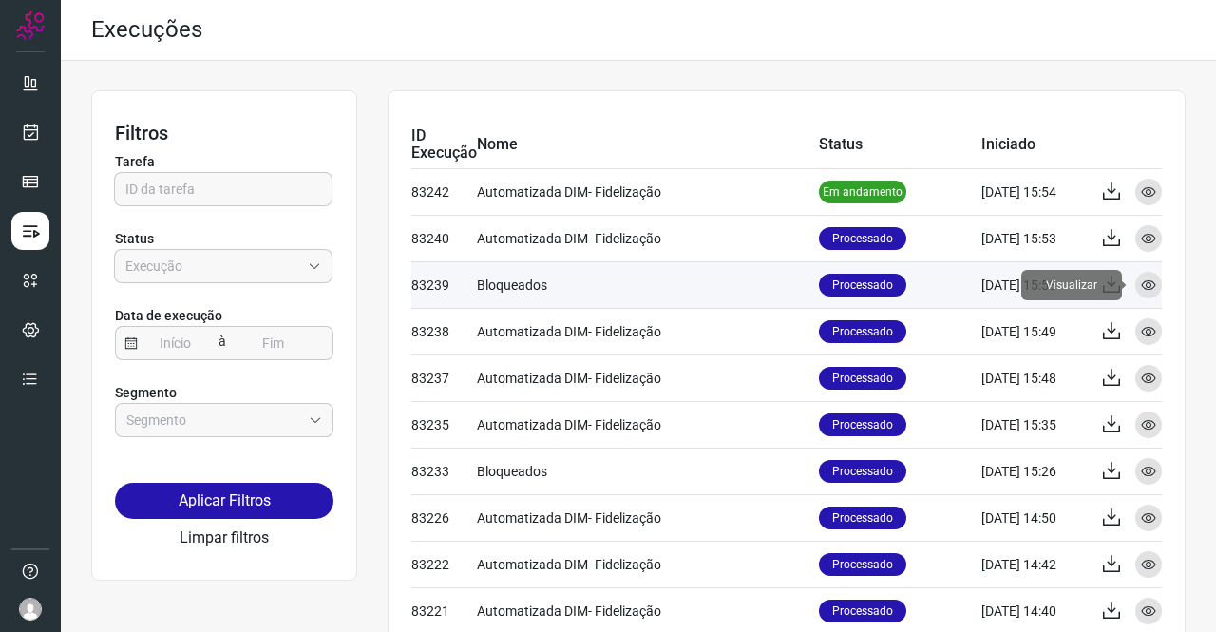
click at [1141, 281] on icon at bounding box center [1148, 285] width 15 height 15
